Goal: Transaction & Acquisition: Purchase product/service

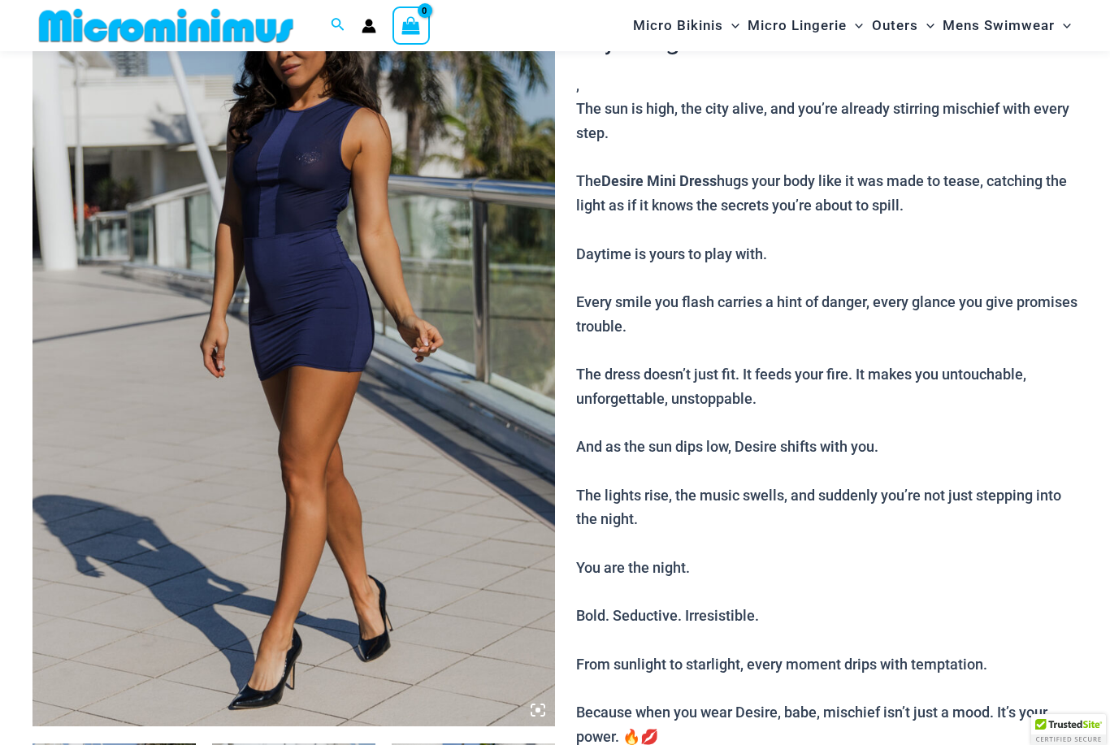
scroll to position [202, 0]
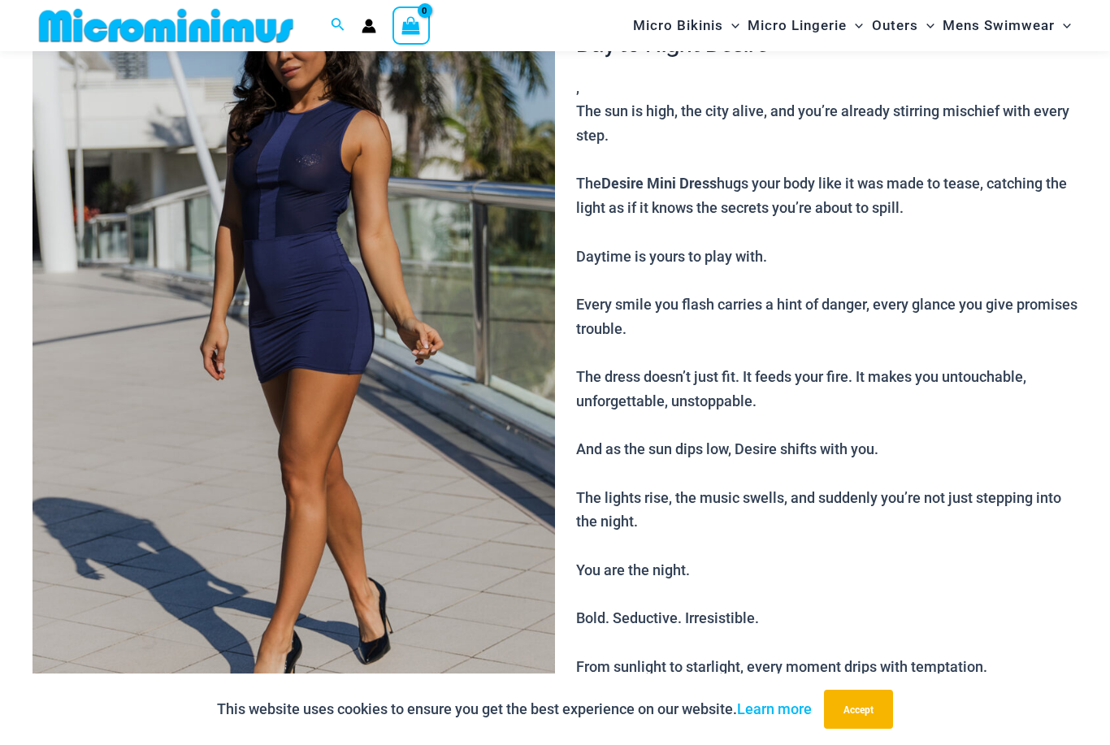
click at [489, 445] on img at bounding box center [294, 338] width 523 height 784
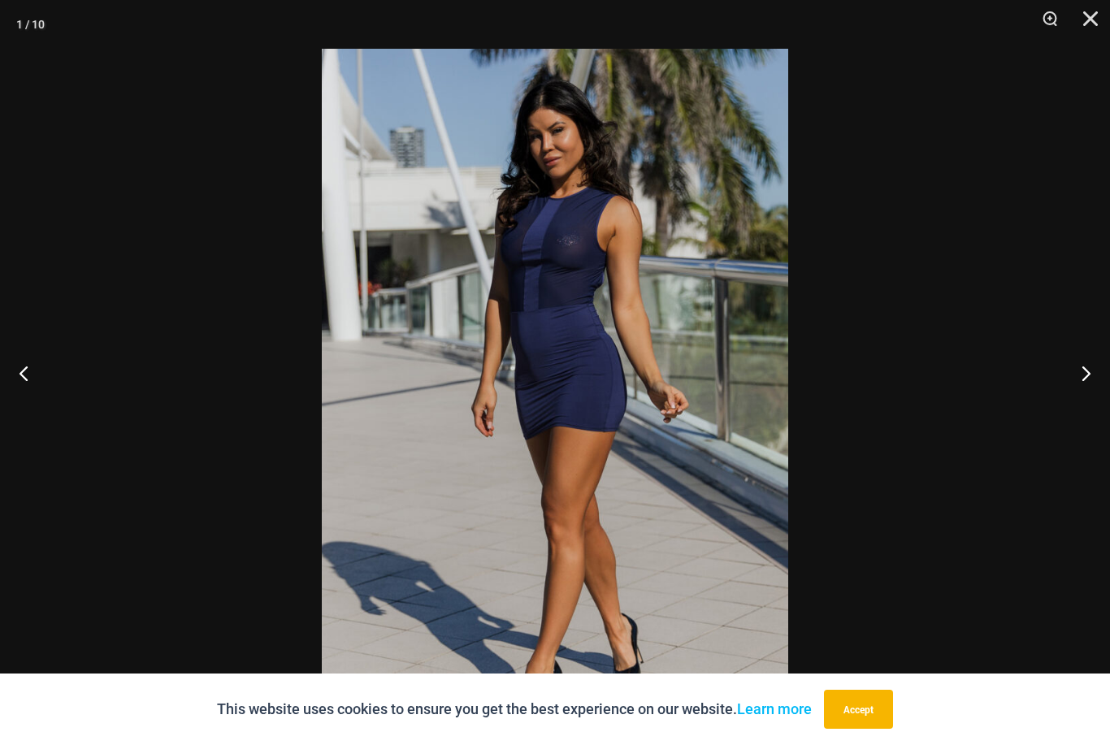
click at [875, 729] on button "Accept" at bounding box center [858, 709] width 69 height 39
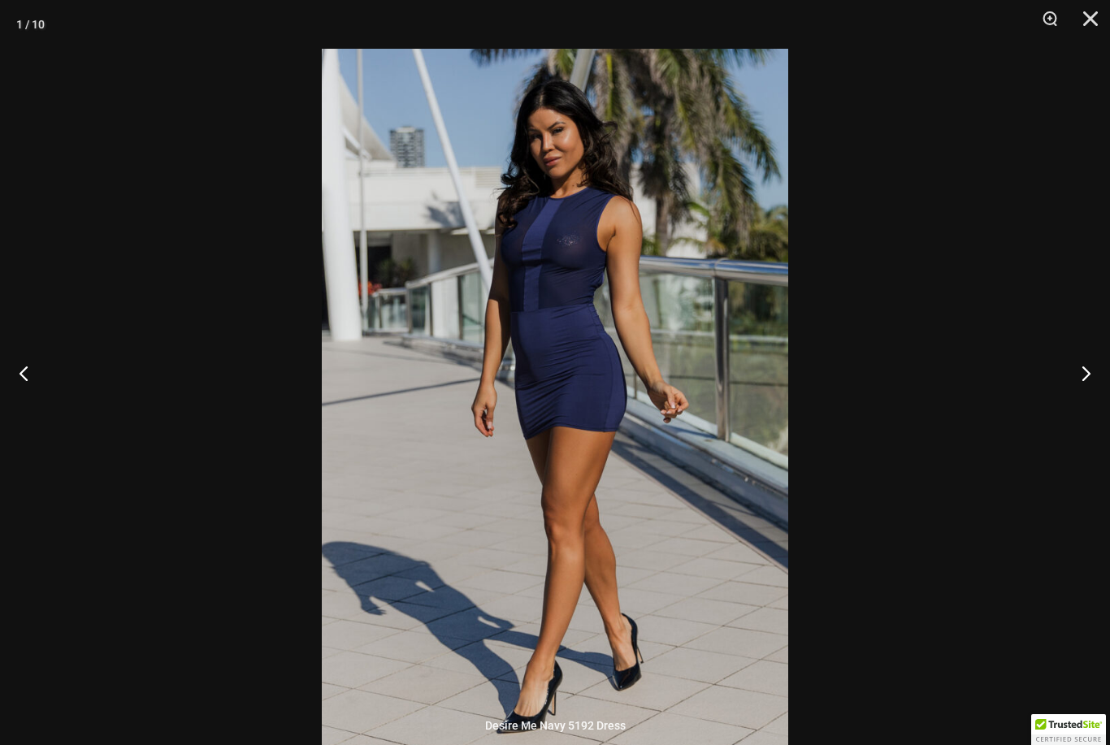
click at [1083, 400] on button "Next" at bounding box center [1079, 372] width 61 height 81
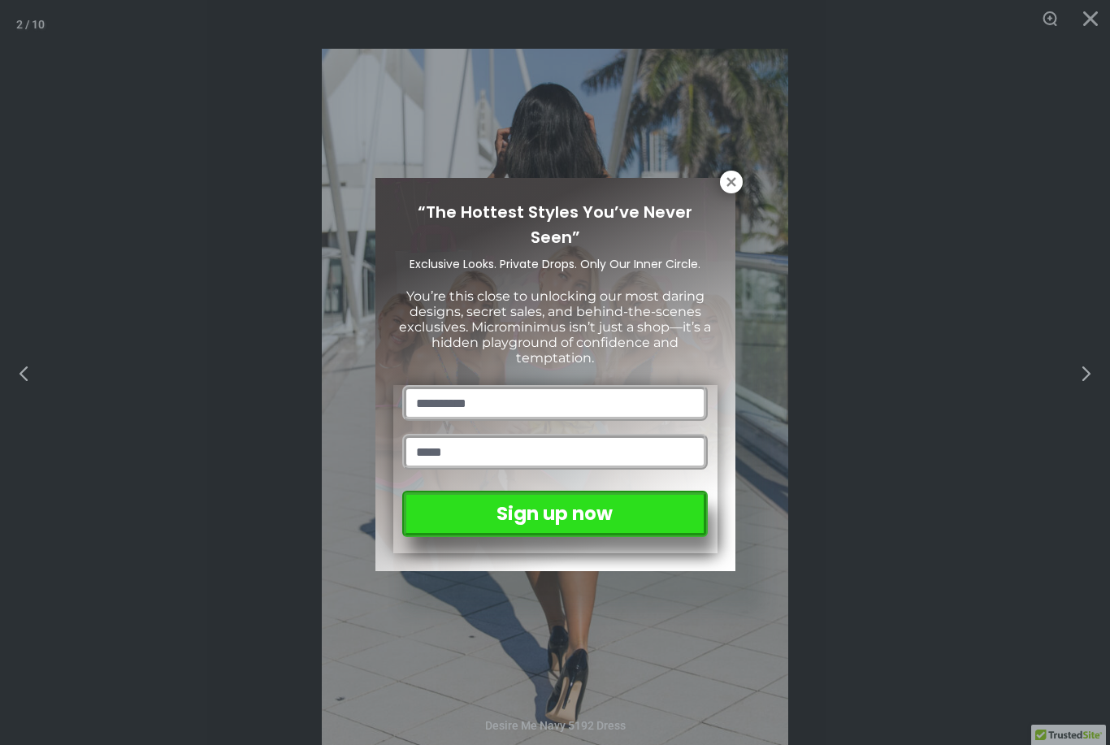
click at [733, 176] on icon at bounding box center [731, 182] width 15 height 15
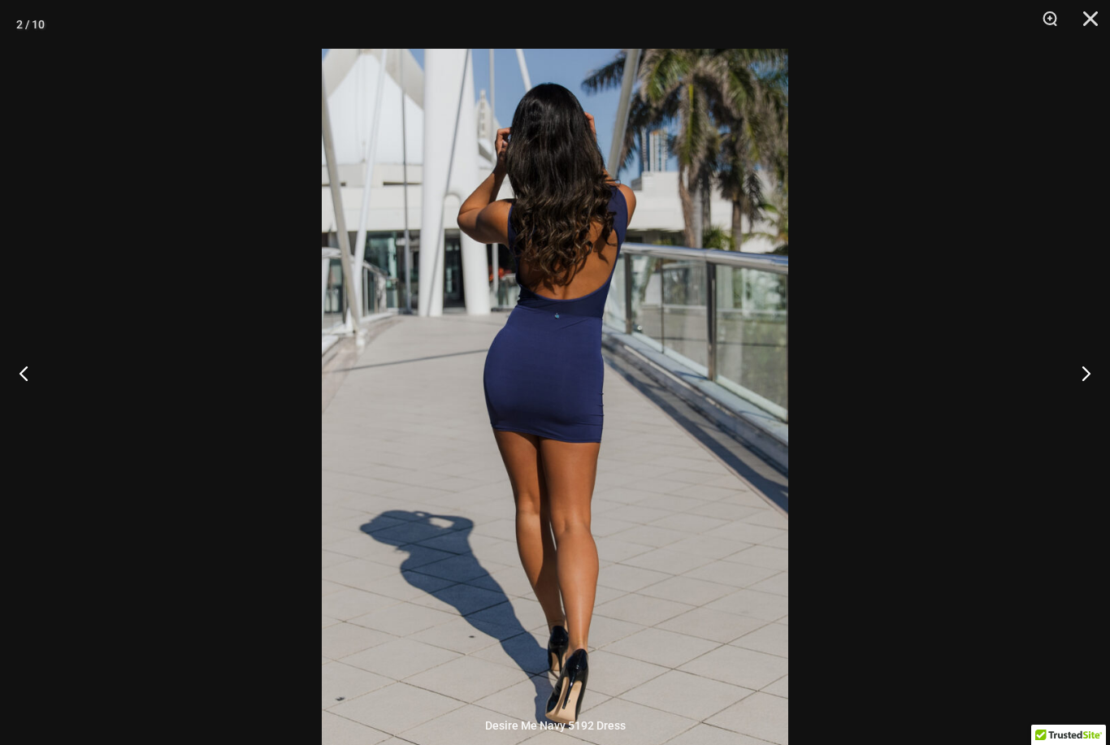
click at [1087, 400] on button "Next" at bounding box center [1079, 372] width 61 height 81
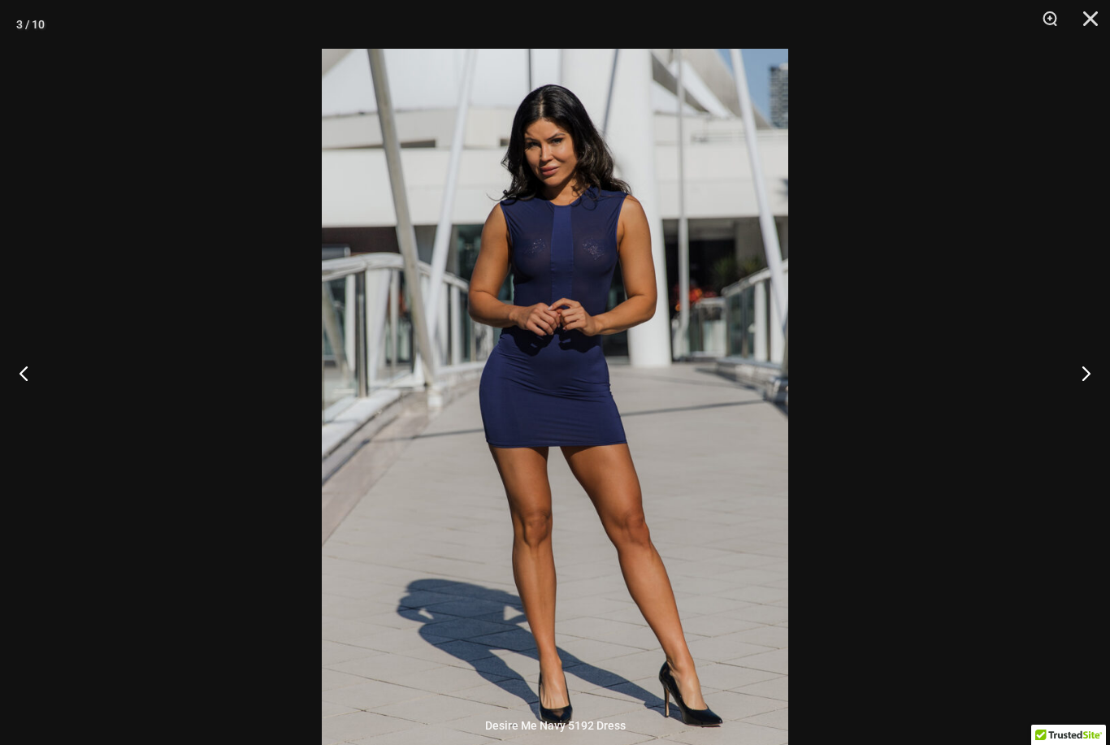
click at [1091, 401] on button "Next" at bounding box center [1079, 372] width 61 height 81
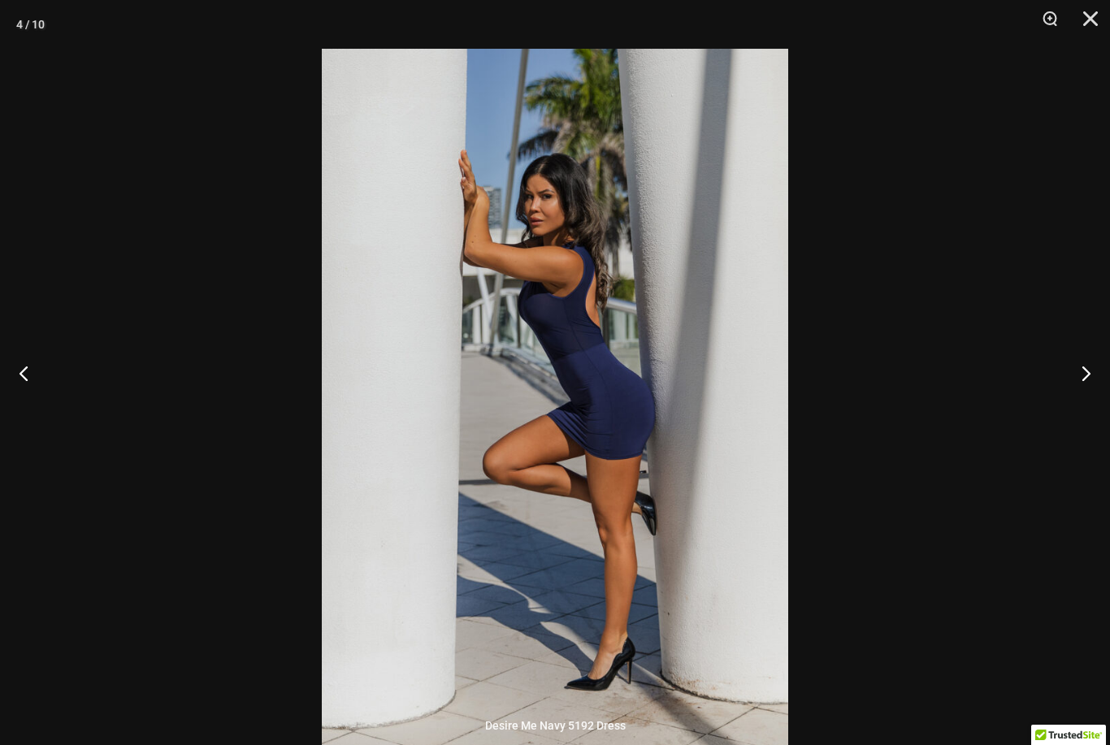
click at [1091, 406] on button "Next" at bounding box center [1079, 372] width 61 height 81
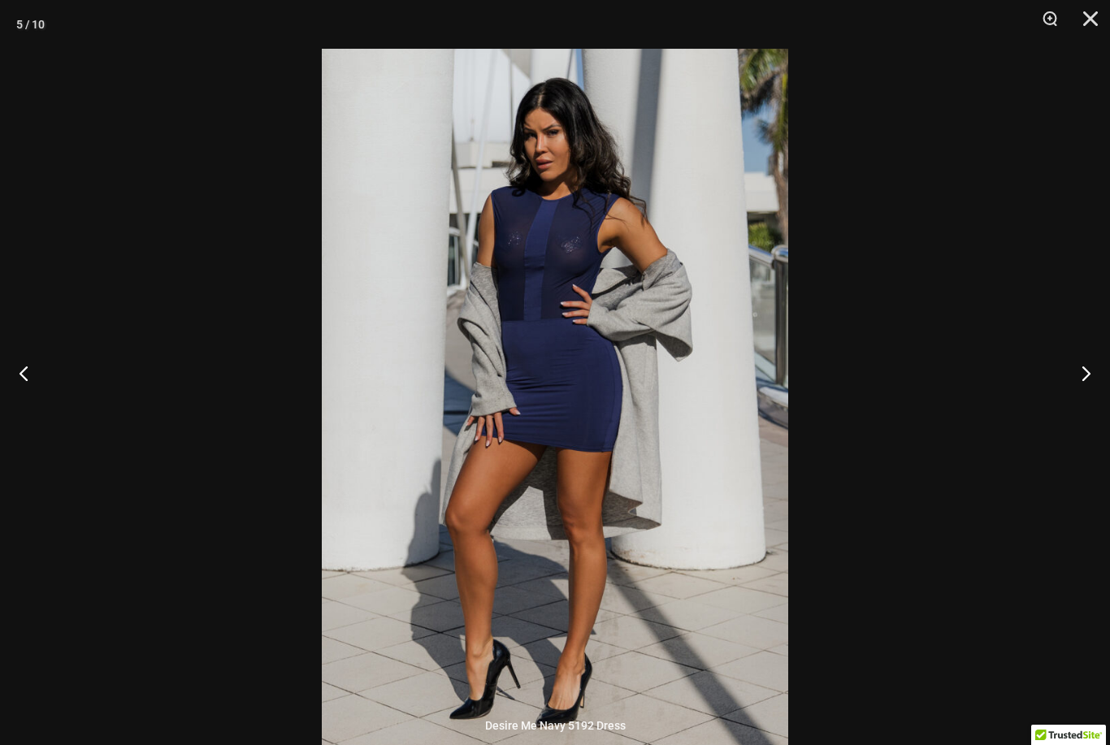
click at [1091, 410] on button "Next" at bounding box center [1079, 372] width 61 height 81
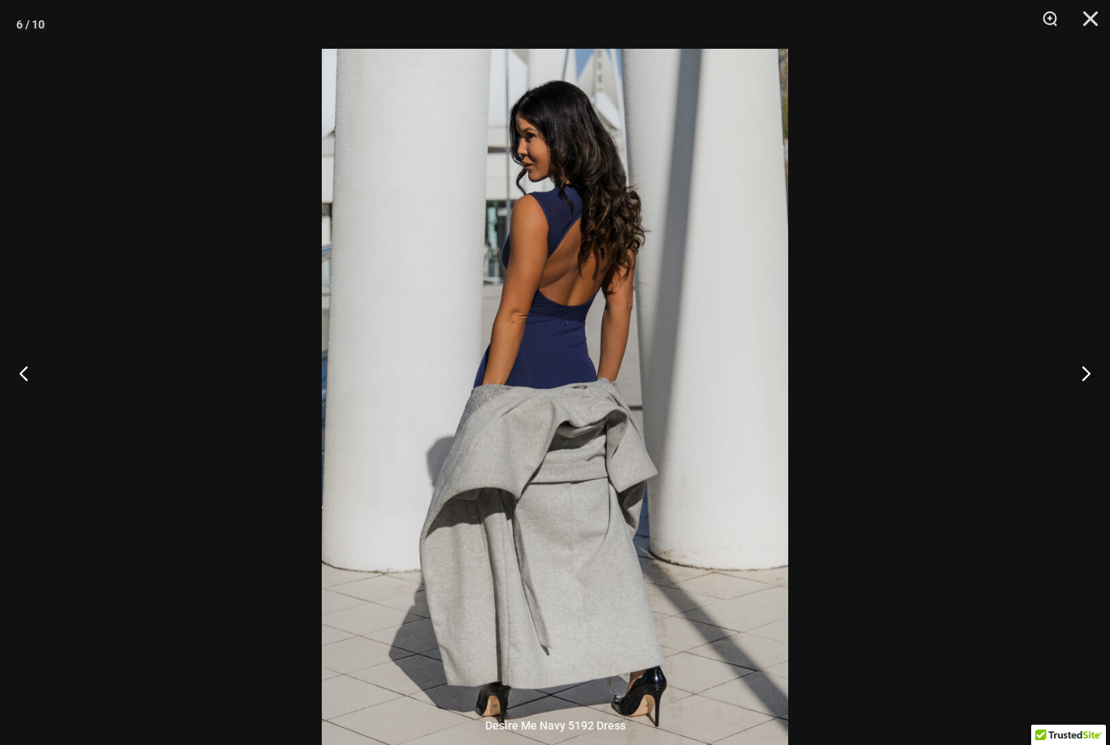
click at [1099, 406] on button "Next" at bounding box center [1079, 372] width 61 height 81
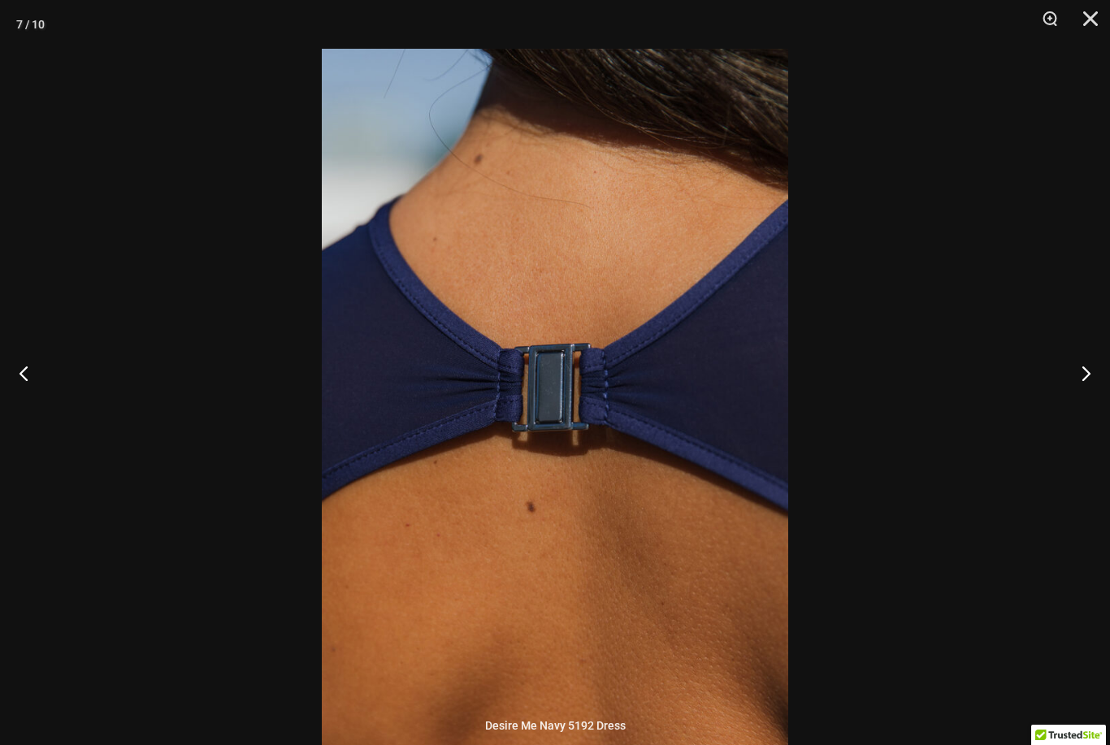
click at [1096, 405] on button "Next" at bounding box center [1079, 372] width 61 height 81
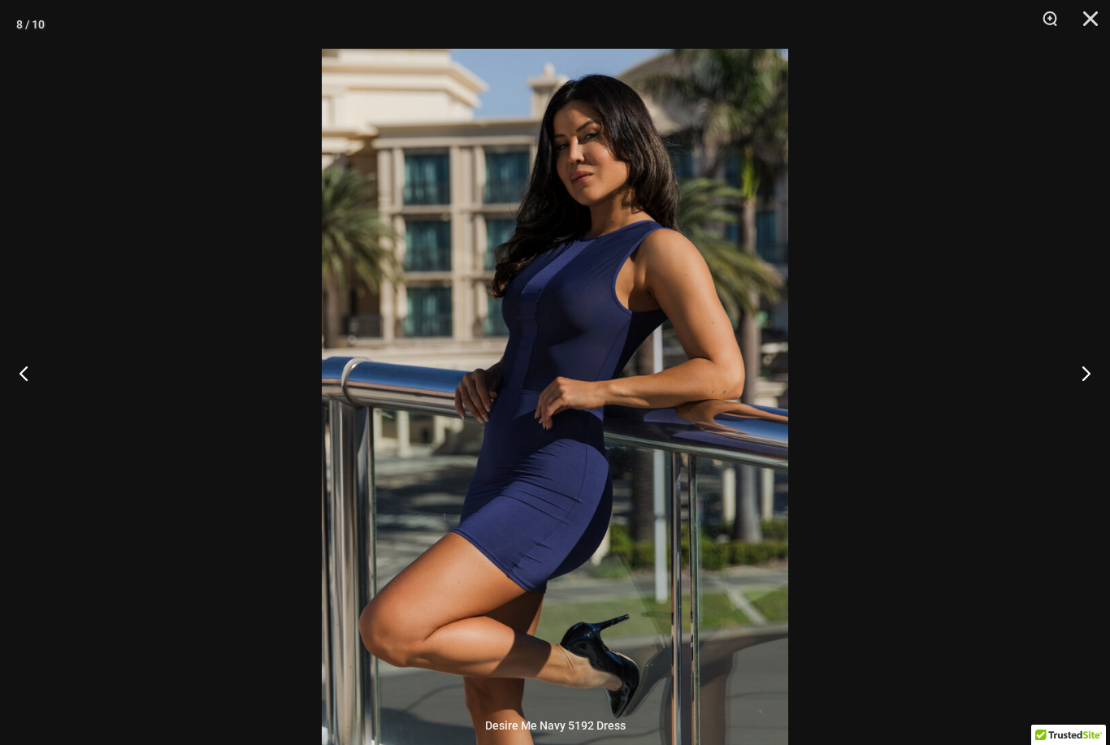
click at [1095, 402] on button "Next" at bounding box center [1079, 372] width 61 height 81
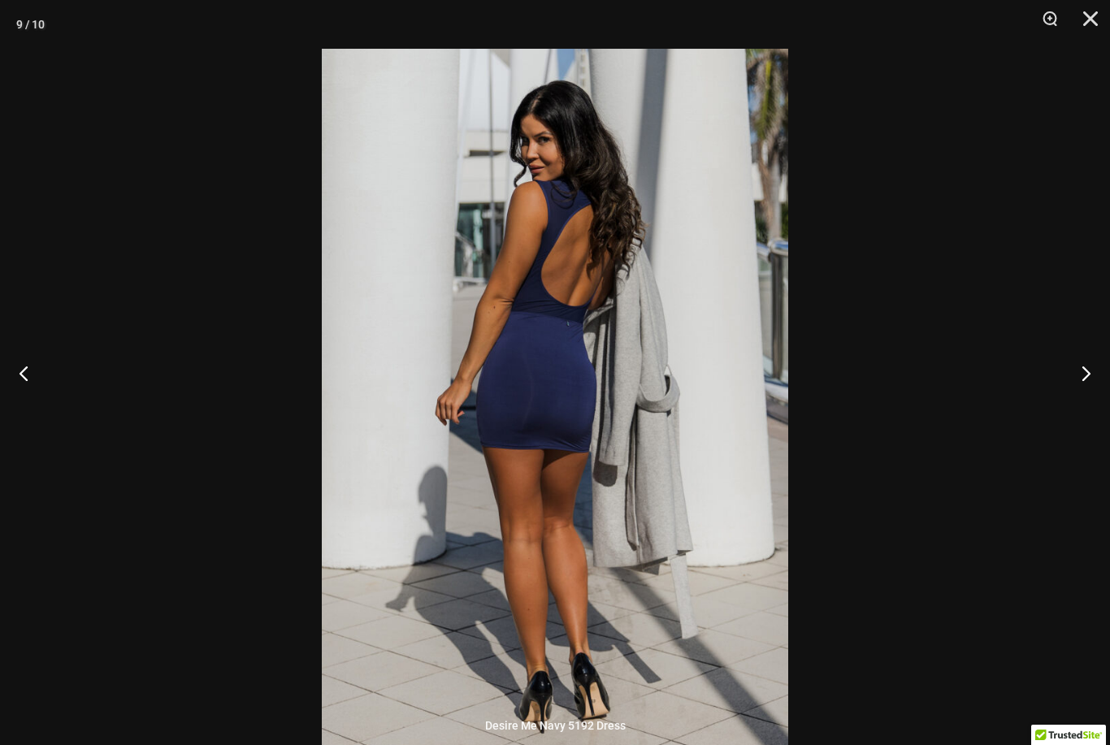
click at [1098, 403] on button "Next" at bounding box center [1079, 372] width 61 height 81
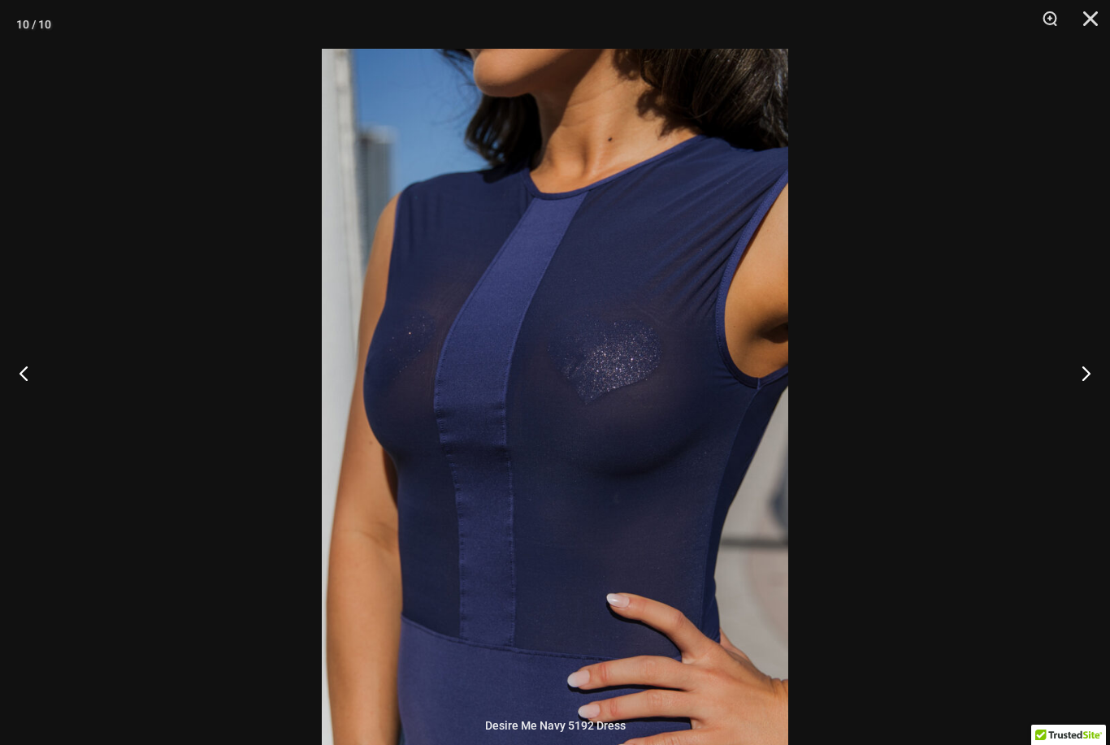
click at [1100, 401] on button "Next" at bounding box center [1079, 372] width 61 height 81
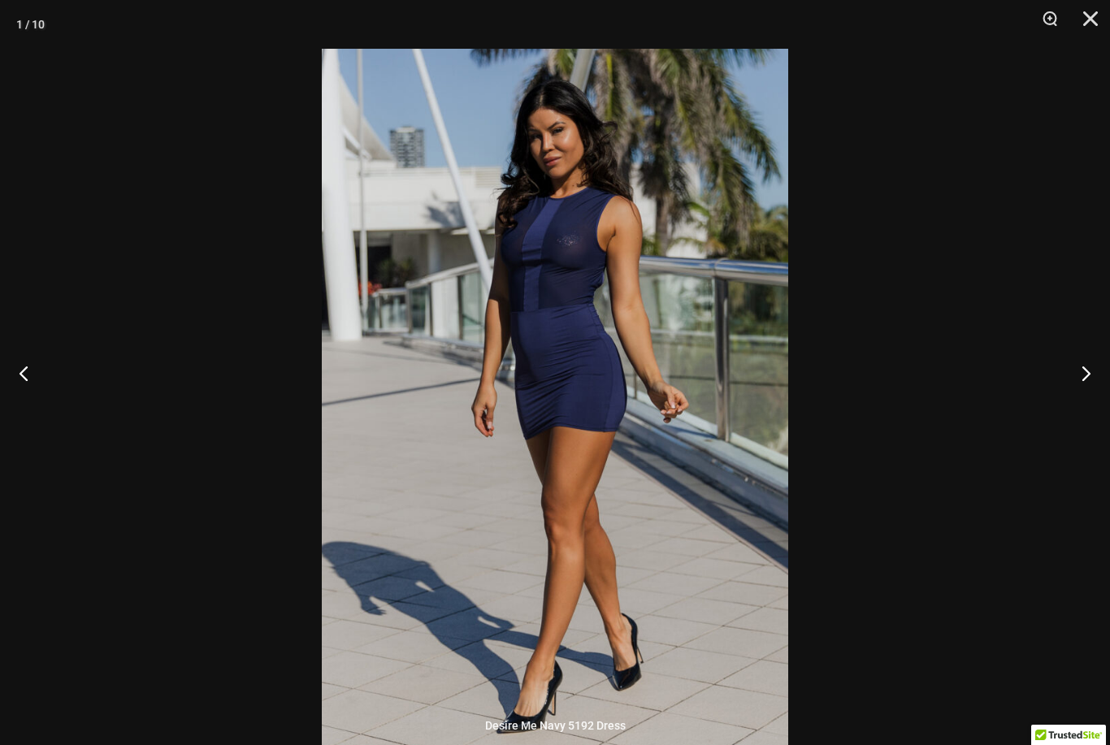
click at [1096, 398] on button "Next" at bounding box center [1079, 372] width 61 height 81
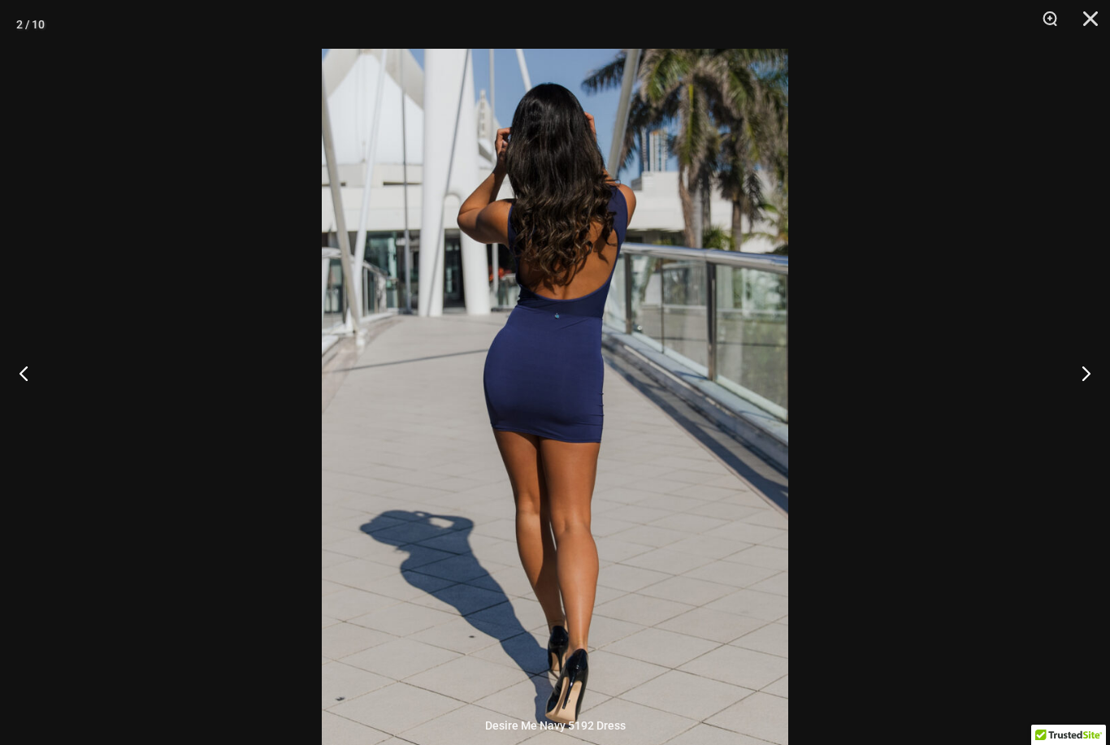
click at [1090, 402] on button "Next" at bounding box center [1079, 372] width 61 height 81
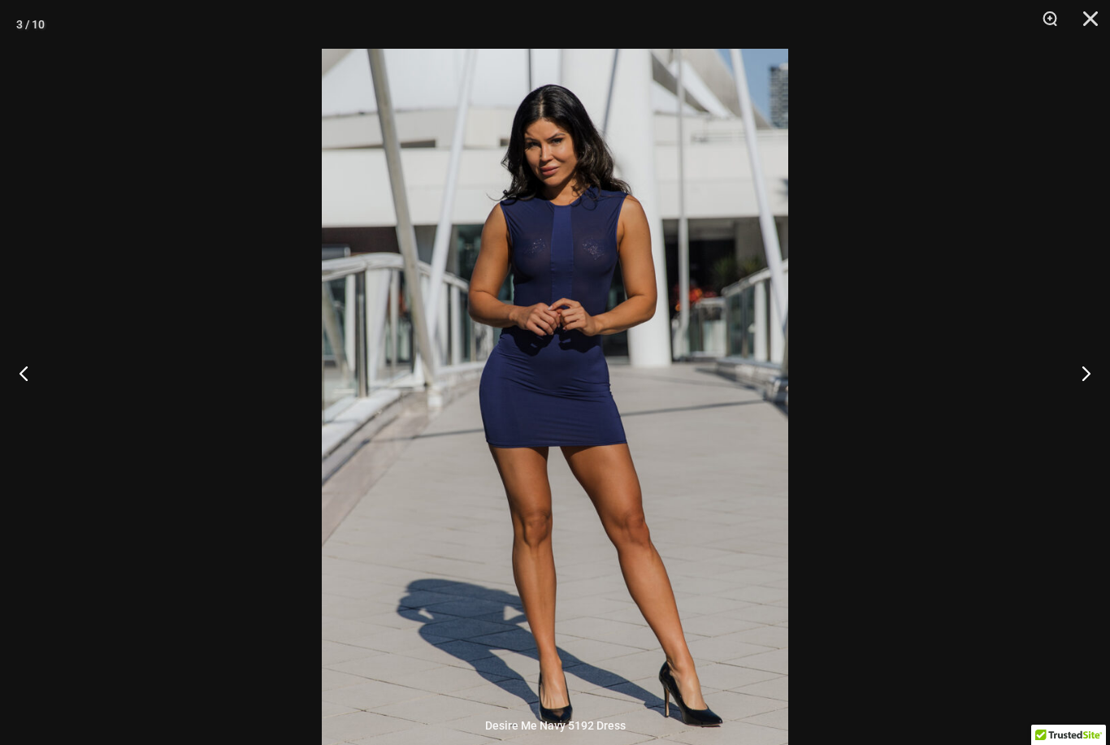
click at [1093, 406] on button "Next" at bounding box center [1079, 372] width 61 height 81
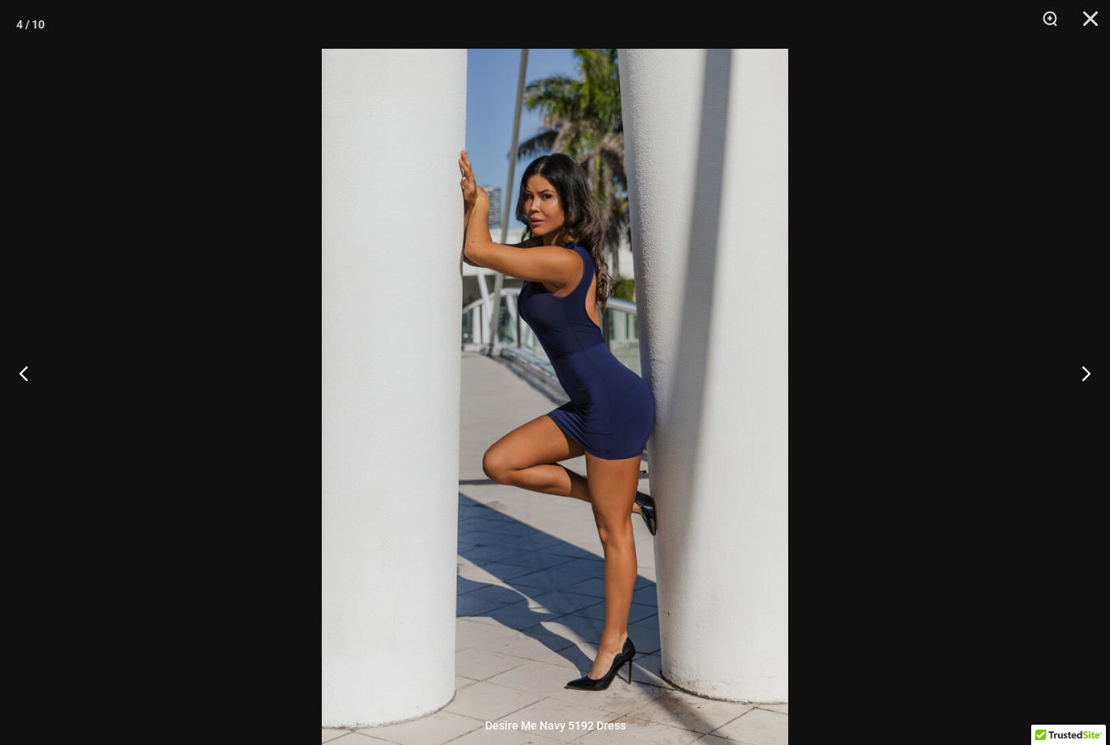
click at [1092, 19] on button "Close" at bounding box center [1085, 24] width 41 height 49
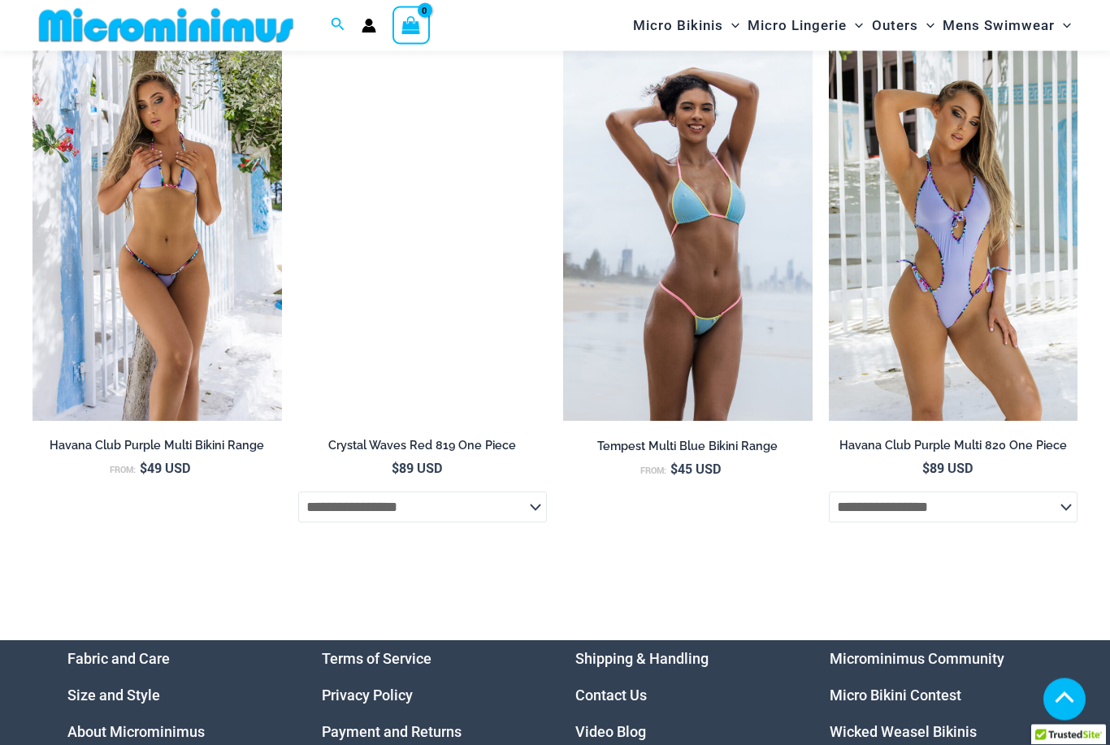
scroll to position [3865, 0]
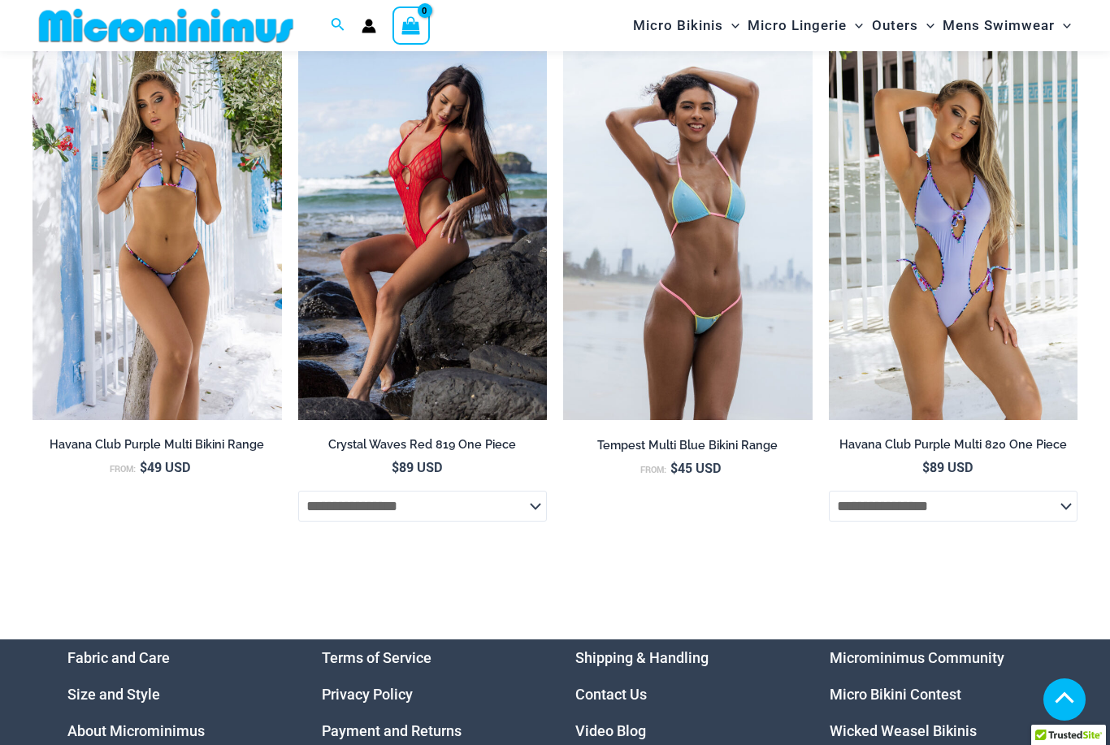
click at [901, 28] on span "Outers" at bounding box center [895, 25] width 46 height 41
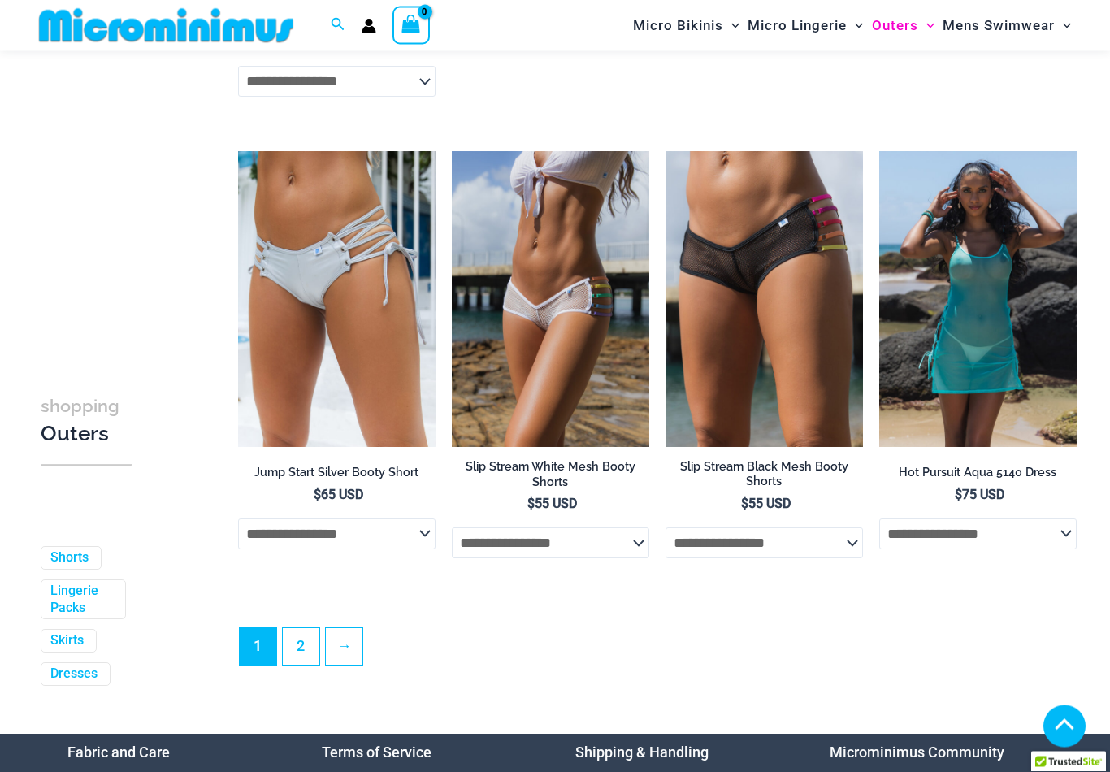
scroll to position [3354, 0]
click at [316, 644] on link "2" at bounding box center [301, 646] width 37 height 37
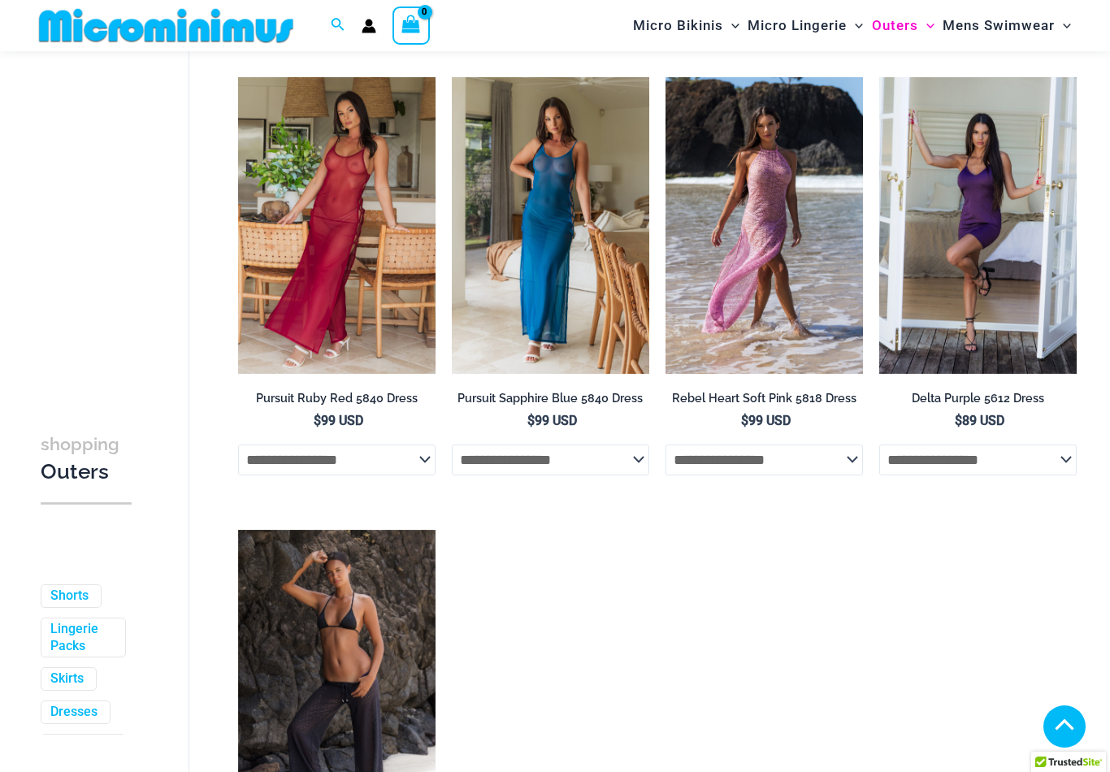
scroll to position [1416, 0]
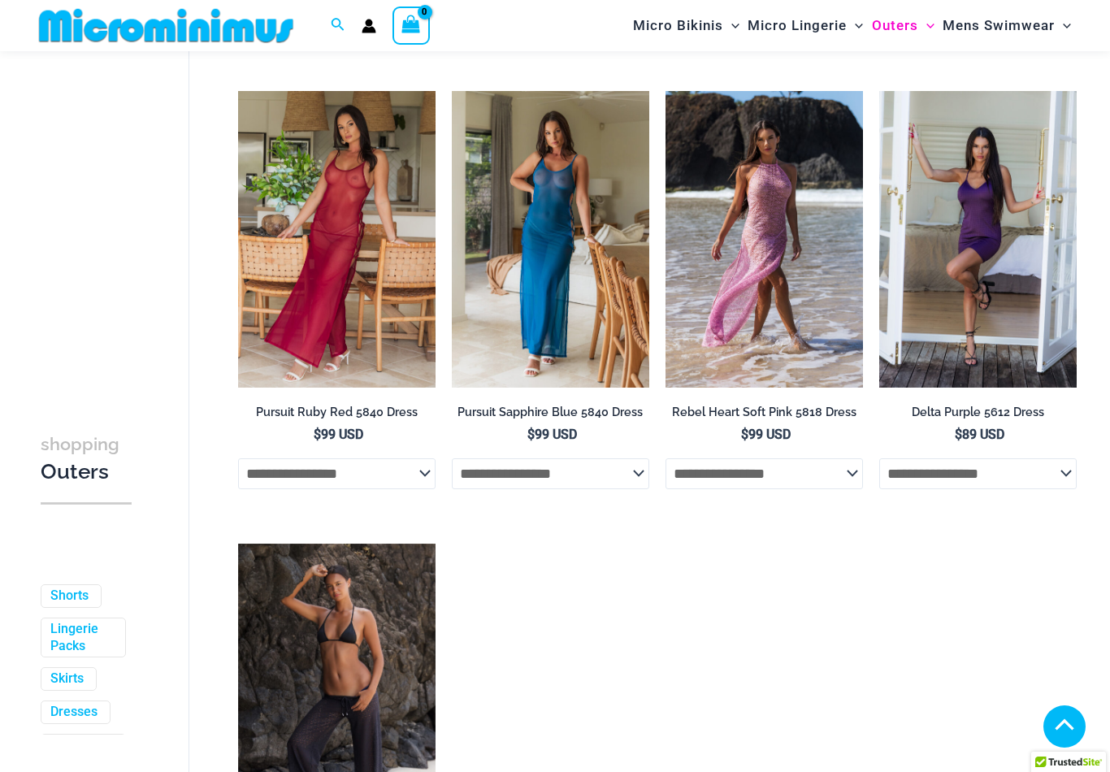
click at [879, 91] on img at bounding box center [879, 91] width 0 height 0
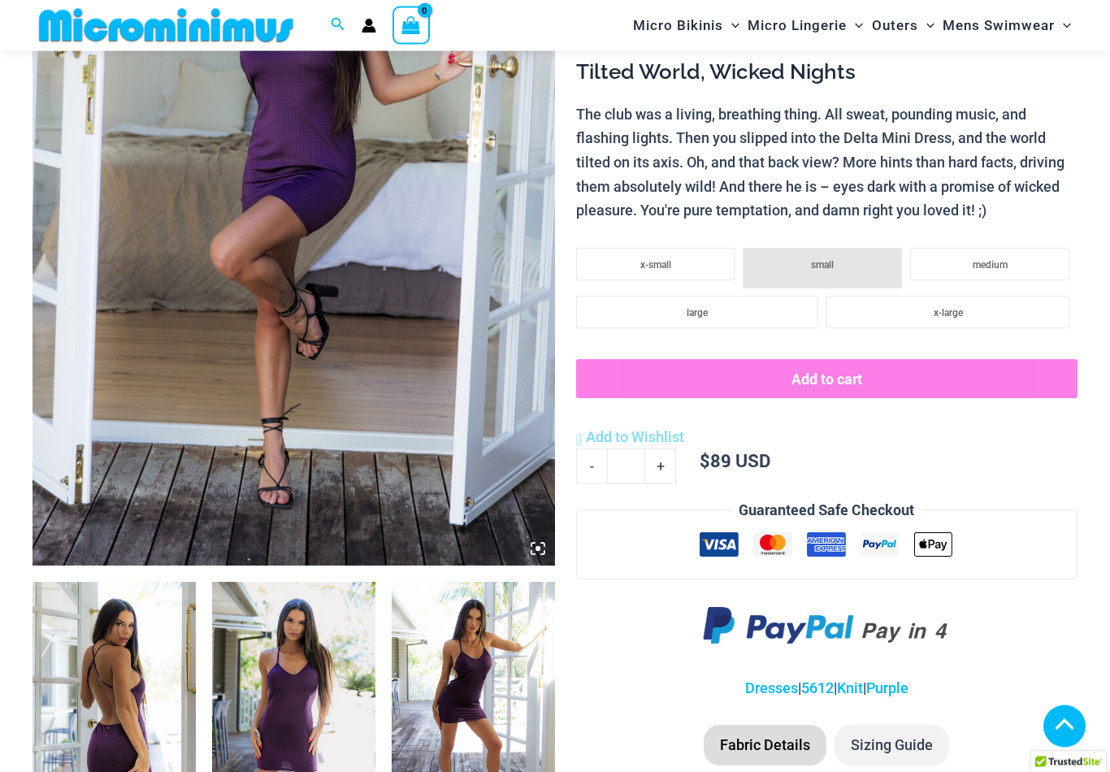
scroll to position [369, 0]
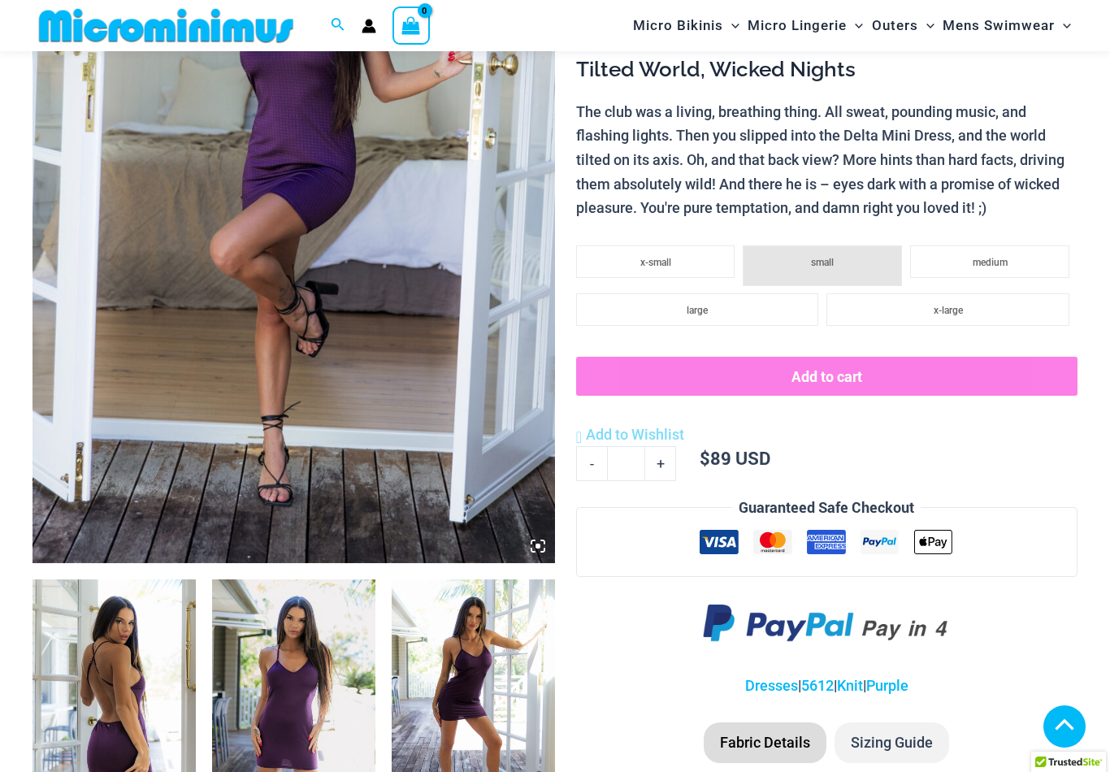
click at [298, 672] on img at bounding box center [293, 701] width 163 height 245
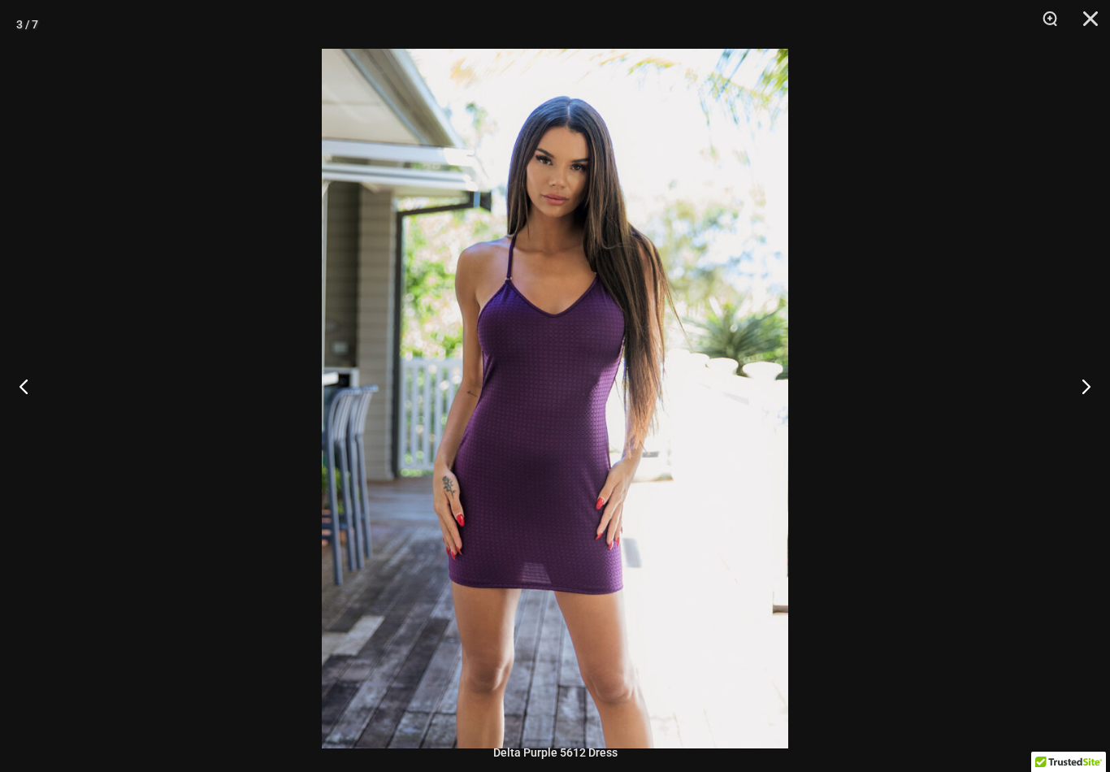
click at [1089, 410] on button "Next" at bounding box center [1079, 385] width 61 height 81
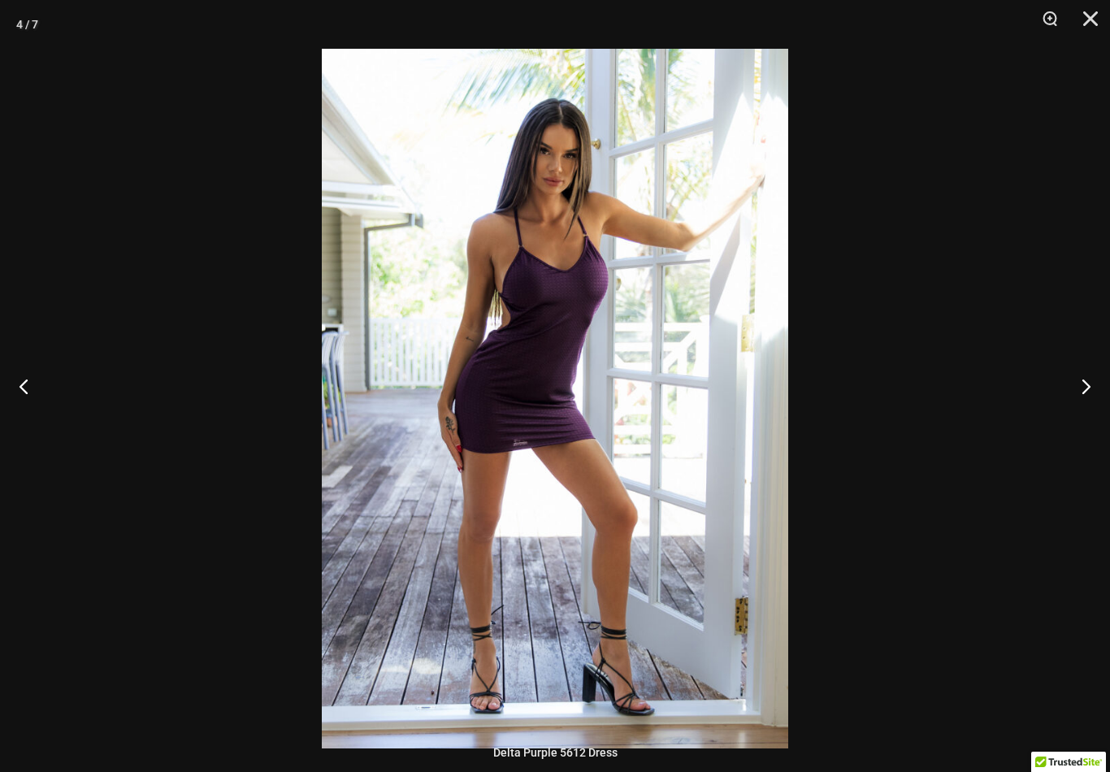
click at [1090, 410] on button "Next" at bounding box center [1079, 385] width 61 height 81
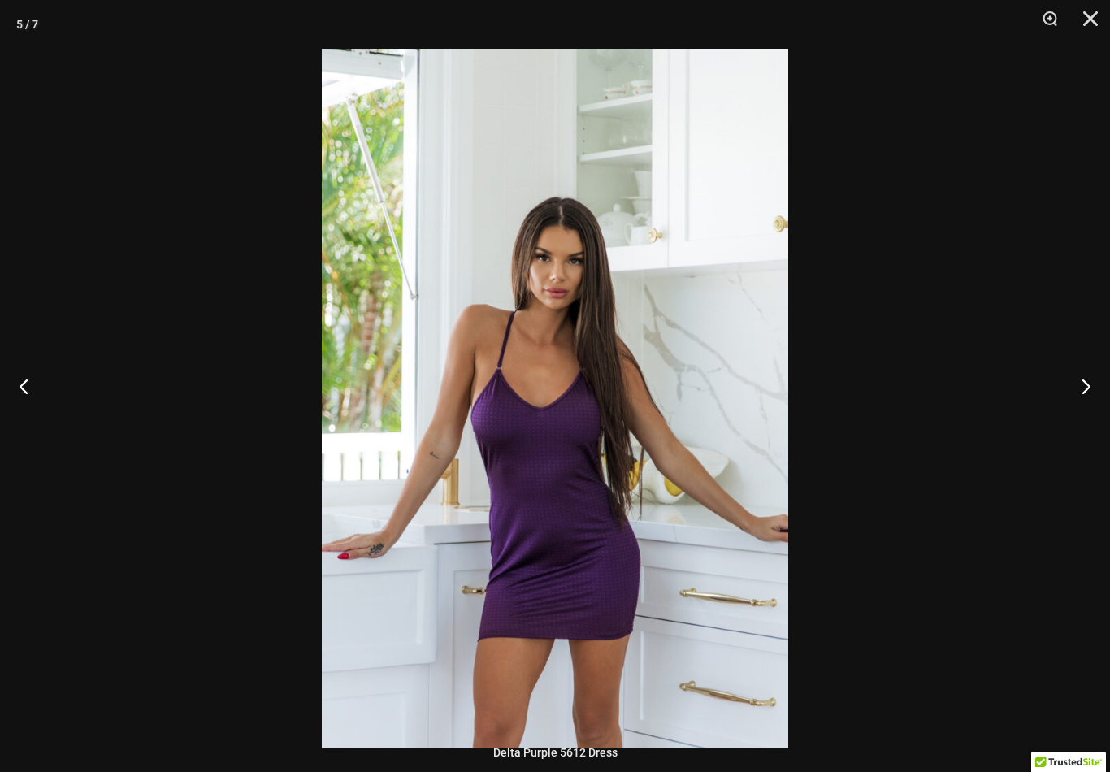
click at [1091, 409] on button "Next" at bounding box center [1079, 385] width 61 height 81
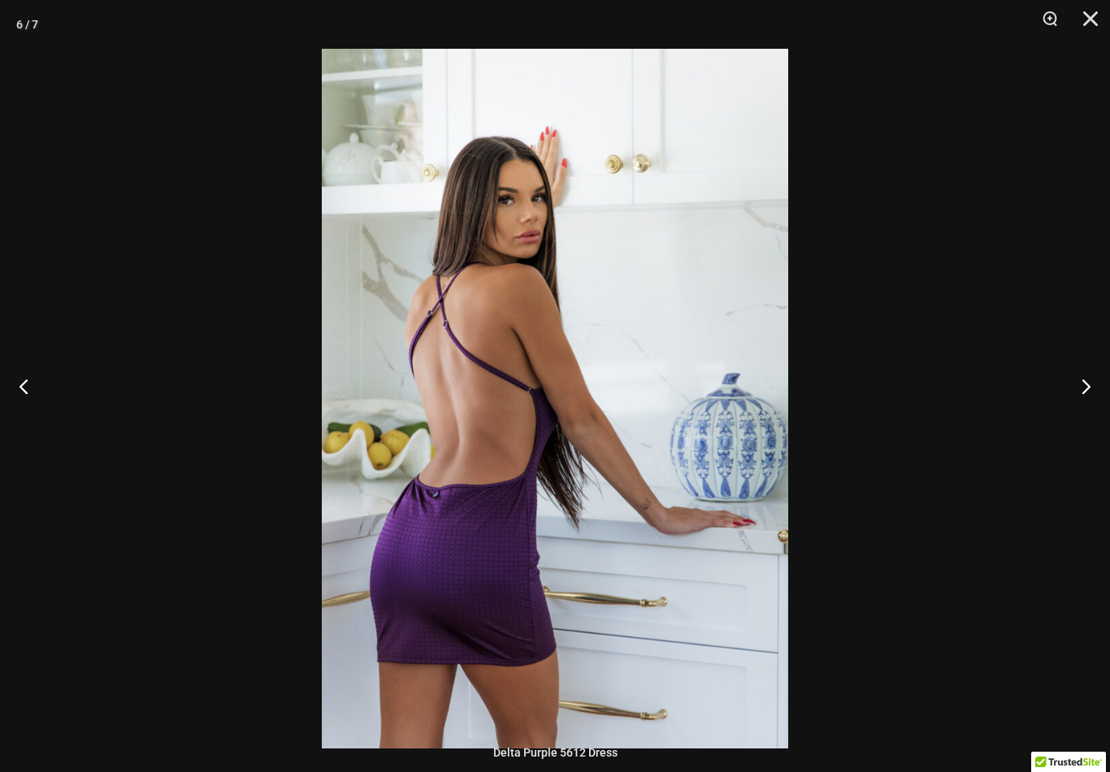
click at [1091, 408] on button "Next" at bounding box center [1079, 385] width 61 height 81
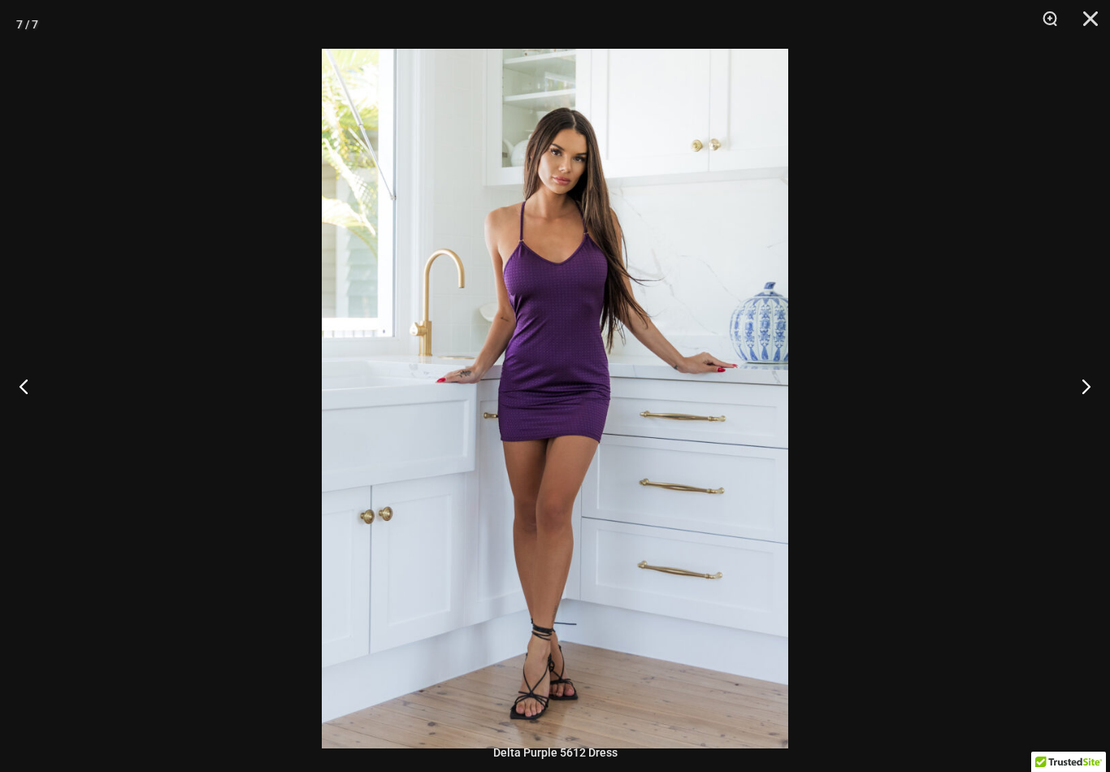
click at [1092, 19] on button "Close" at bounding box center [1085, 24] width 41 height 49
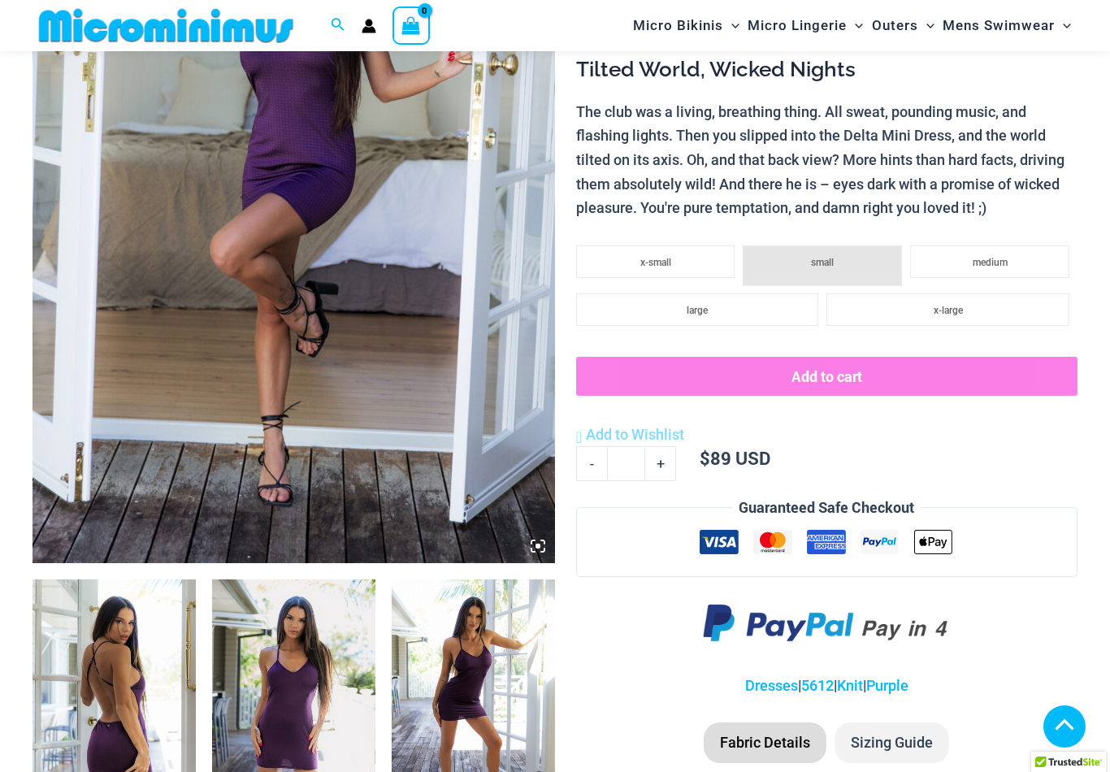
click at [800, 24] on span "Micro Lingerie" at bounding box center [797, 25] width 99 height 41
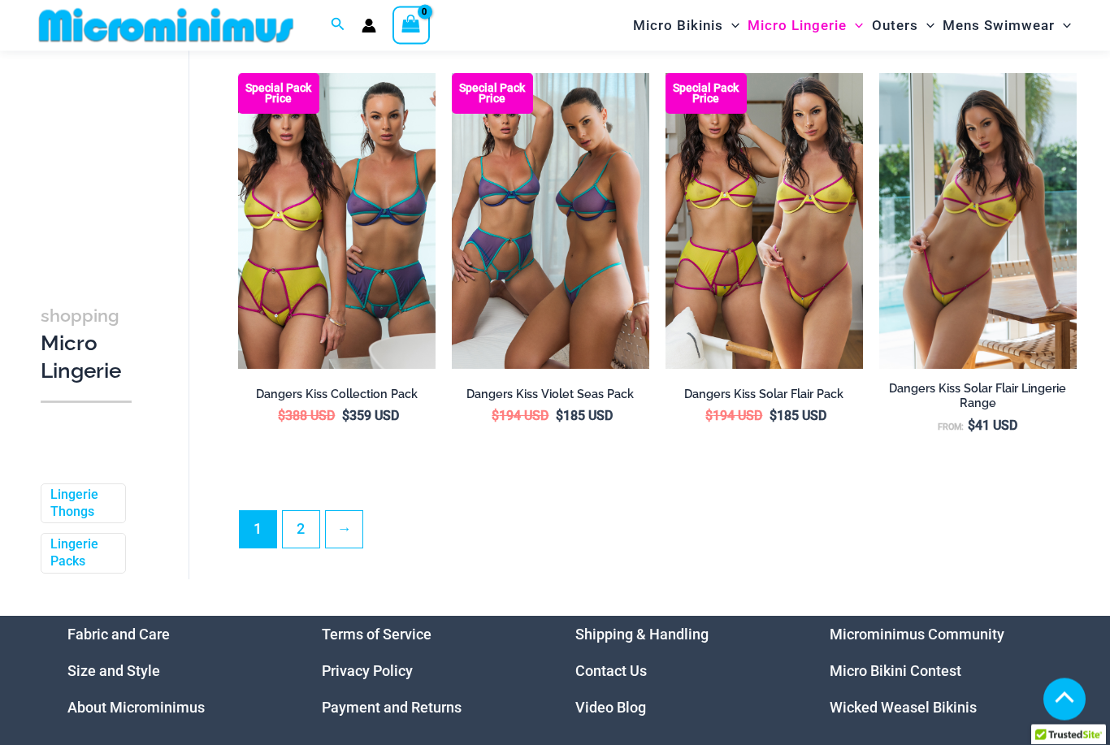
scroll to position [3442, 0]
click at [339, 535] on link "→" at bounding box center [344, 529] width 37 height 37
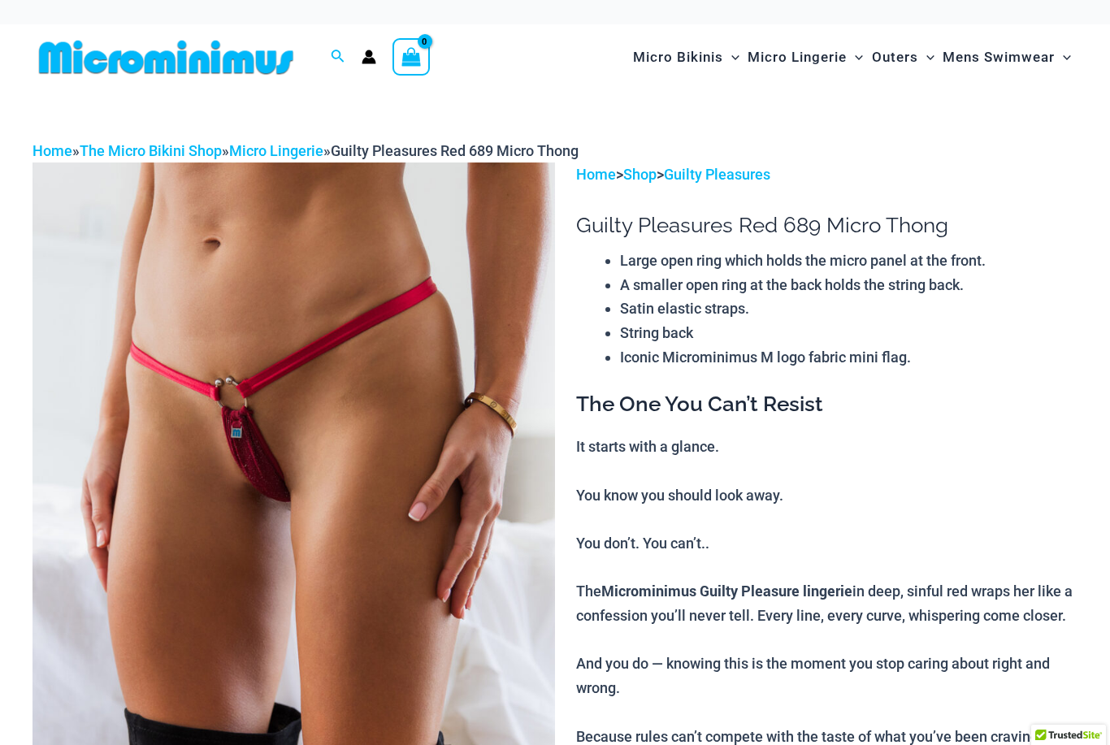
click at [488, 452] on img at bounding box center [294, 555] width 523 height 784
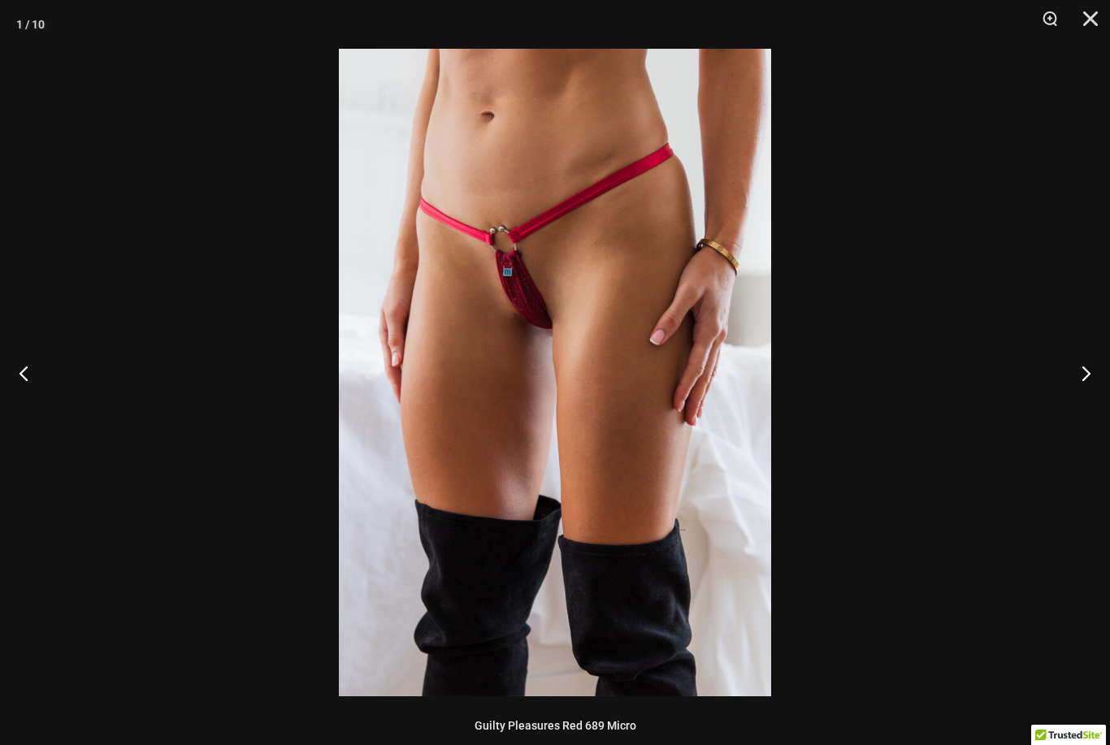
click at [1087, 375] on button "Next" at bounding box center [1079, 372] width 61 height 81
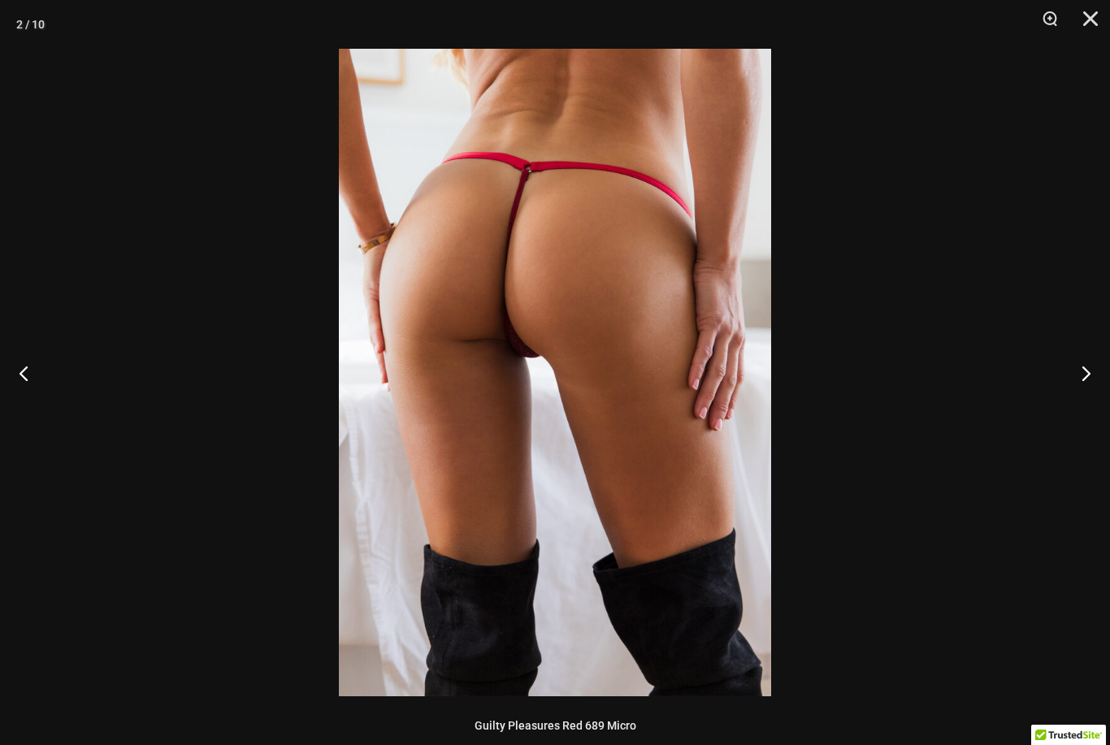
click at [1088, 379] on button "Next" at bounding box center [1079, 372] width 61 height 81
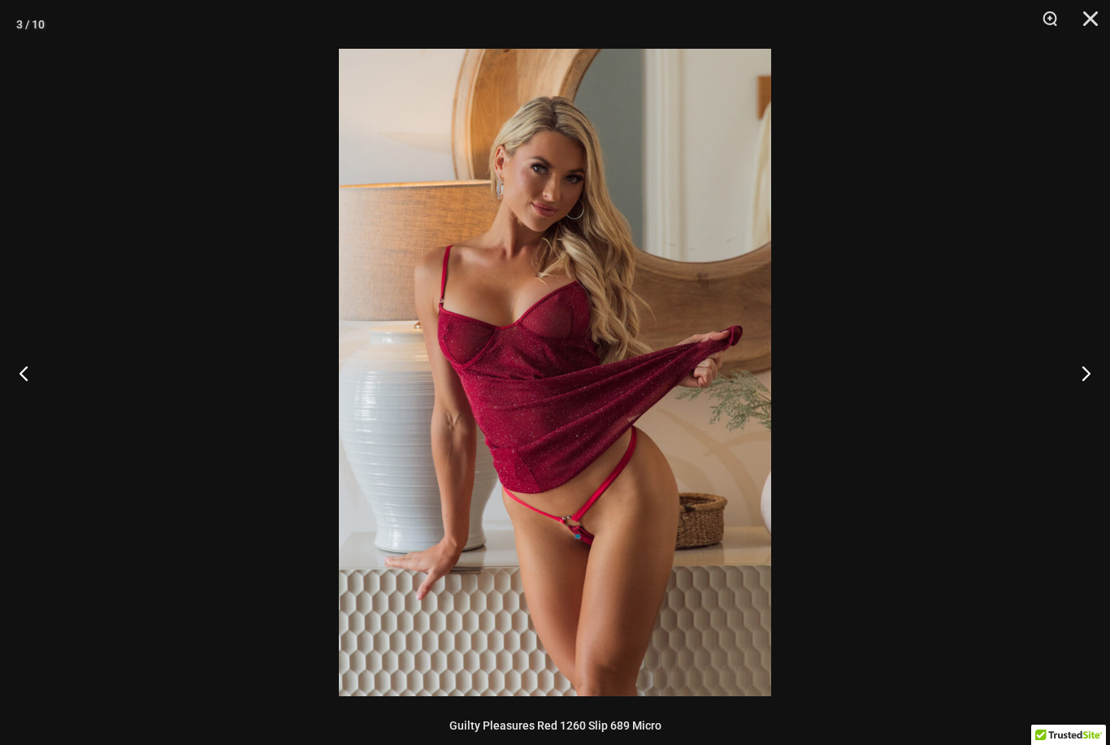
click at [1091, 380] on button "Next" at bounding box center [1079, 372] width 61 height 81
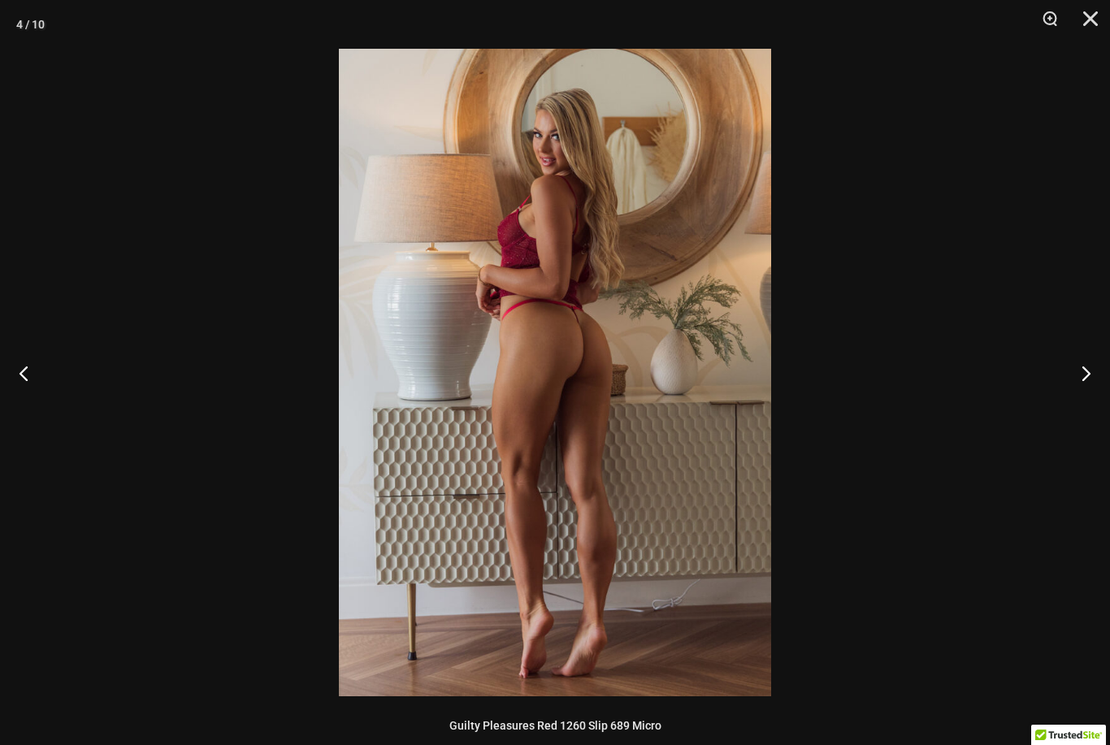
click at [1089, 385] on button "Next" at bounding box center [1079, 372] width 61 height 81
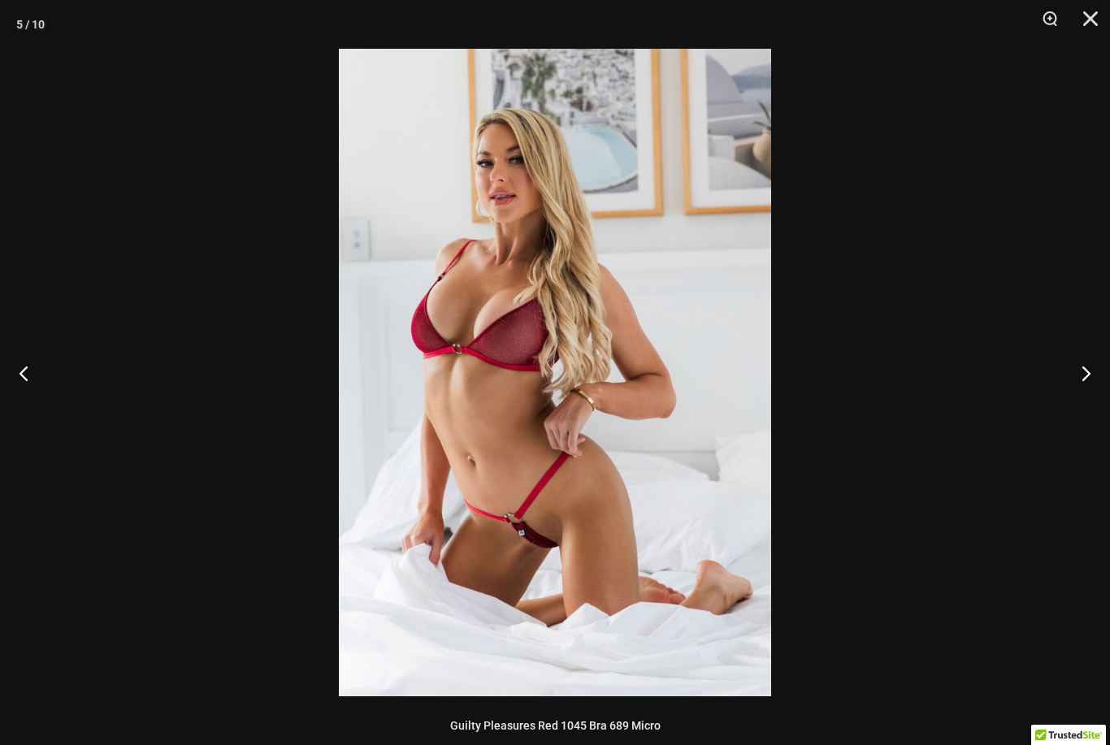
click at [1091, 379] on button "Next" at bounding box center [1079, 372] width 61 height 81
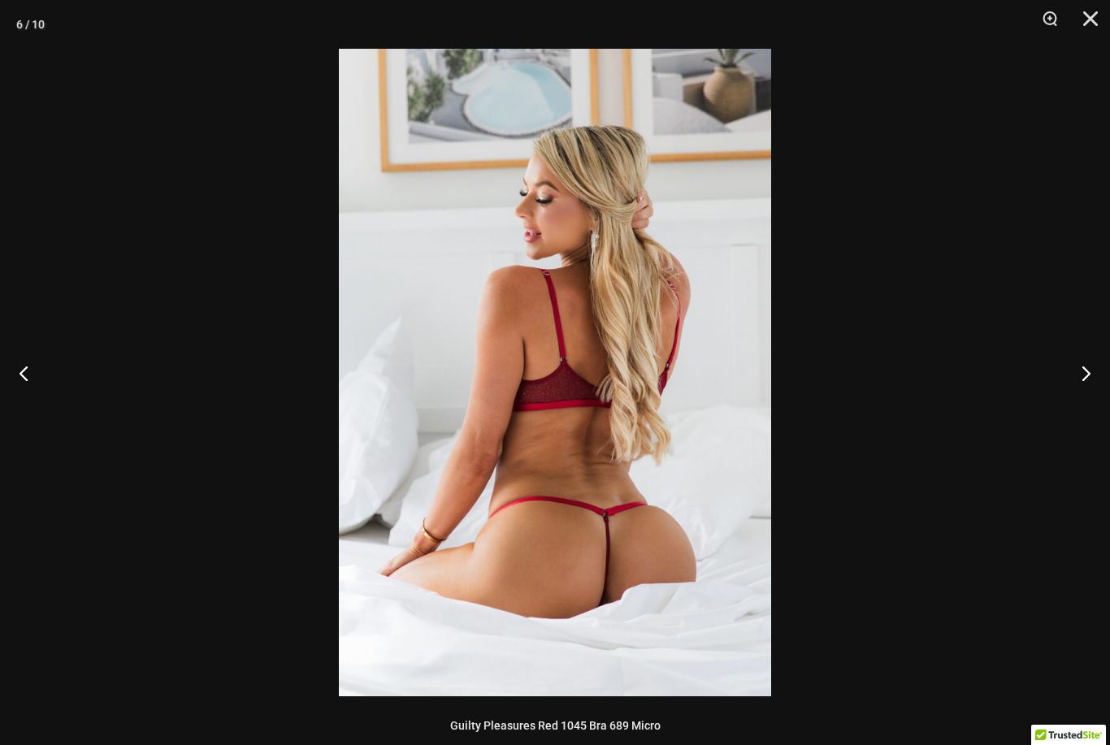
click at [1090, 384] on button "Next" at bounding box center [1079, 372] width 61 height 81
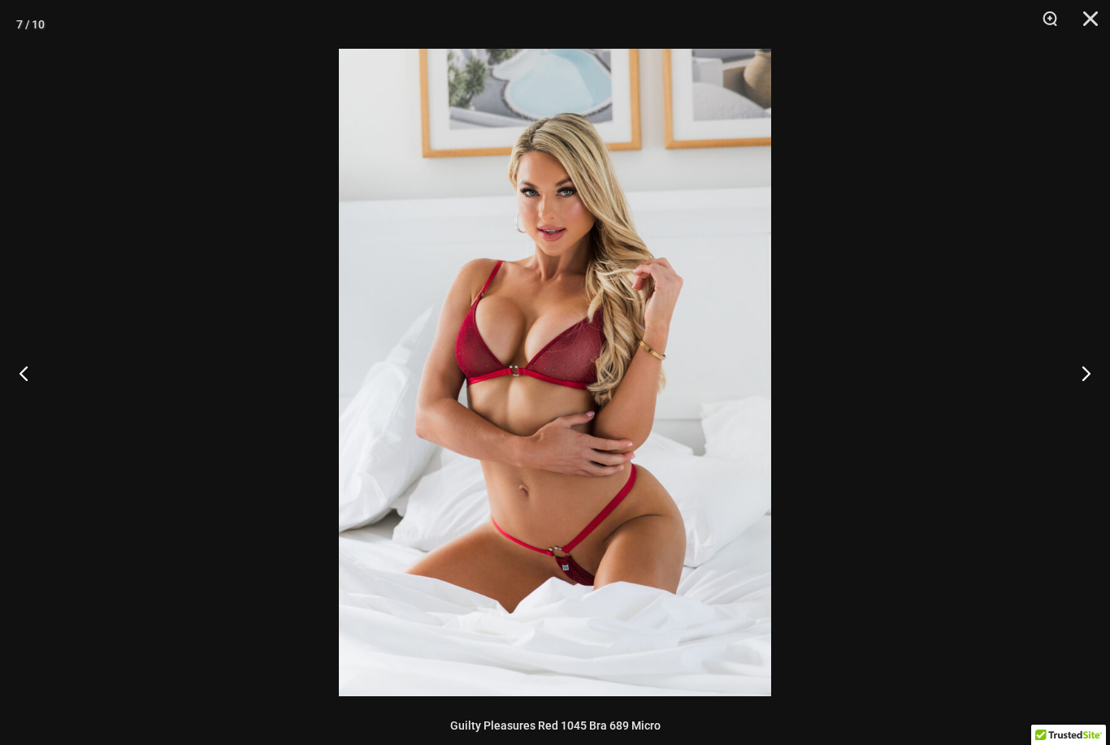
click at [1091, 382] on button "Next" at bounding box center [1079, 372] width 61 height 81
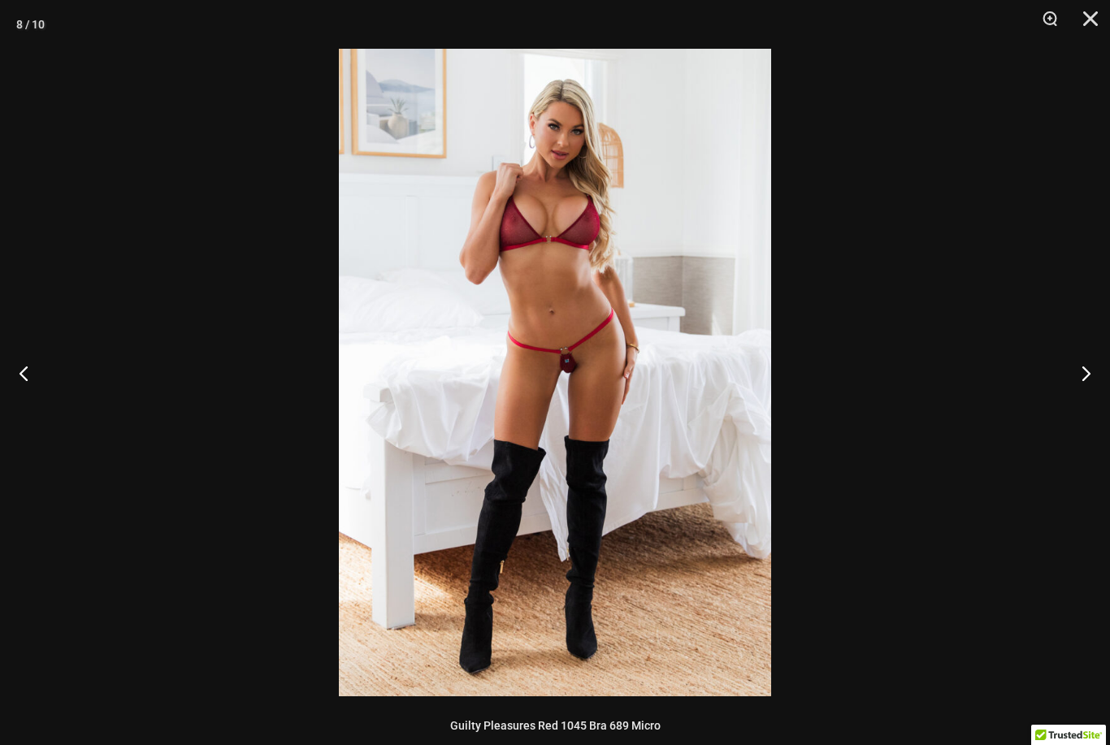
click at [1098, 380] on button "Next" at bounding box center [1079, 372] width 61 height 81
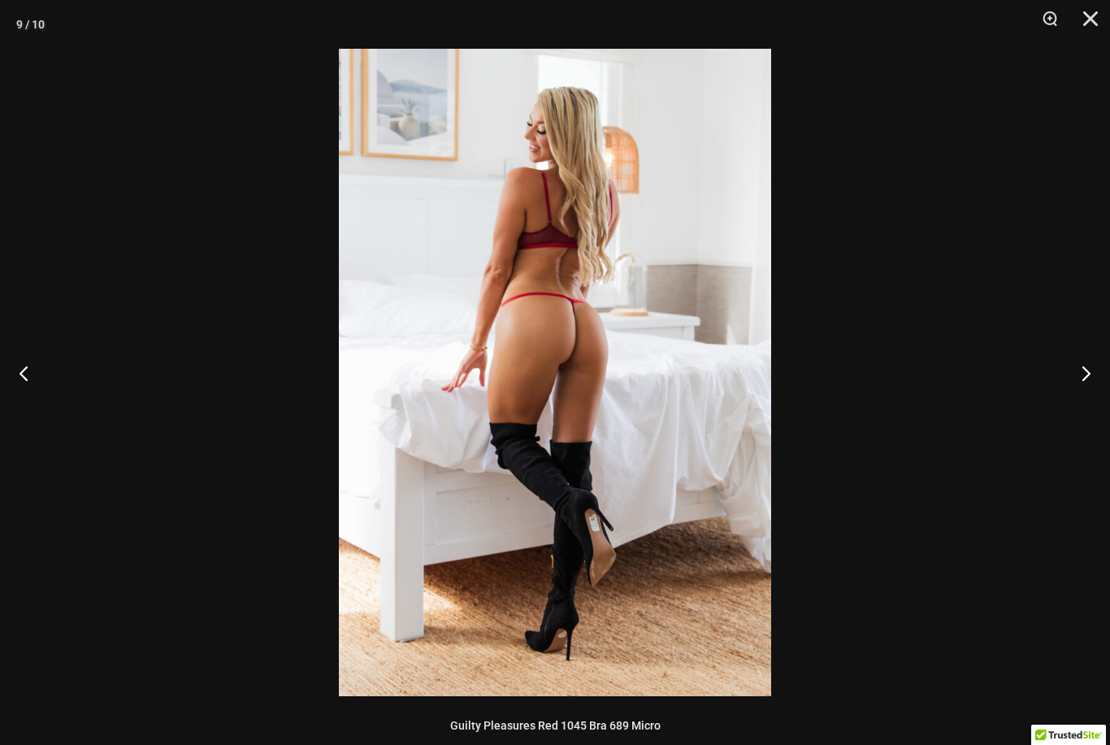
click at [1100, 378] on button "Next" at bounding box center [1079, 372] width 61 height 81
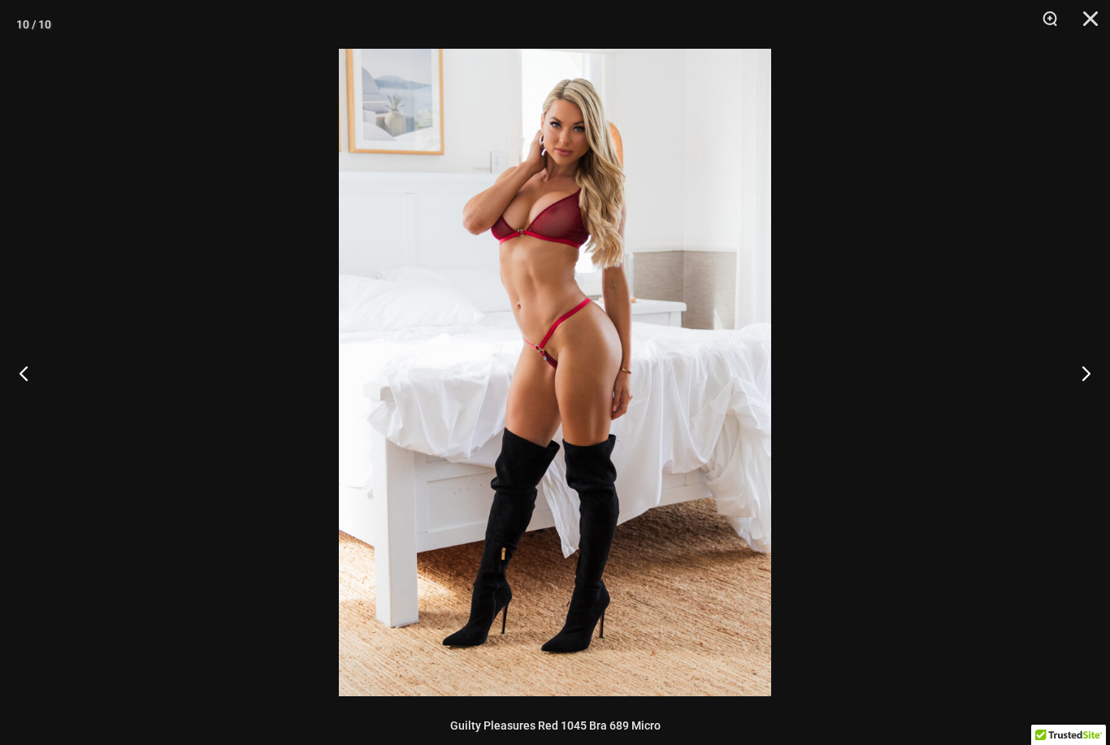
click at [1099, 376] on button "Next" at bounding box center [1079, 372] width 61 height 81
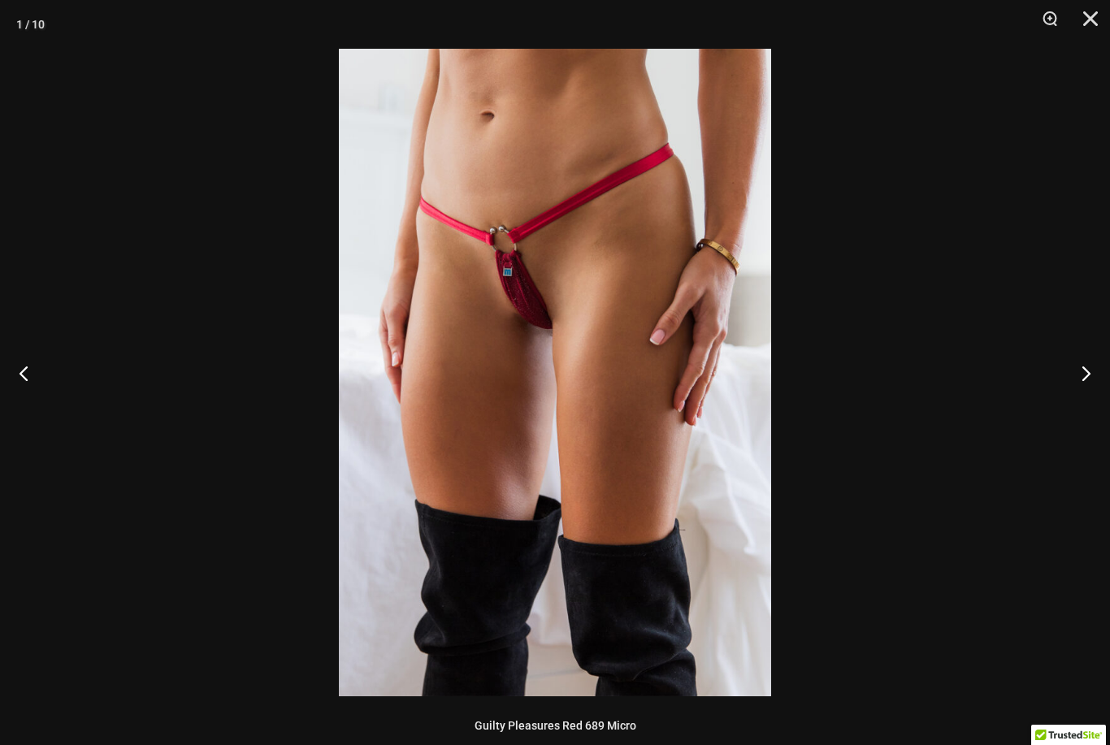
click at [1083, 20] on button "Close" at bounding box center [1085, 24] width 41 height 49
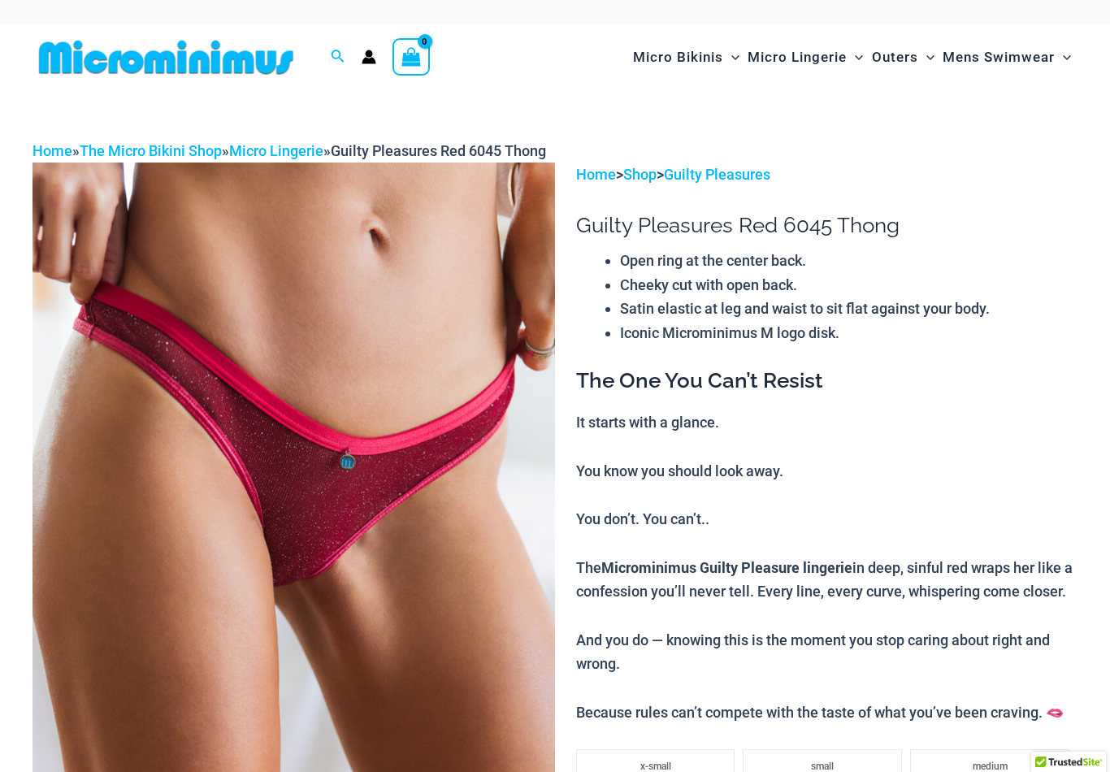
click at [438, 436] on img at bounding box center [294, 555] width 523 height 784
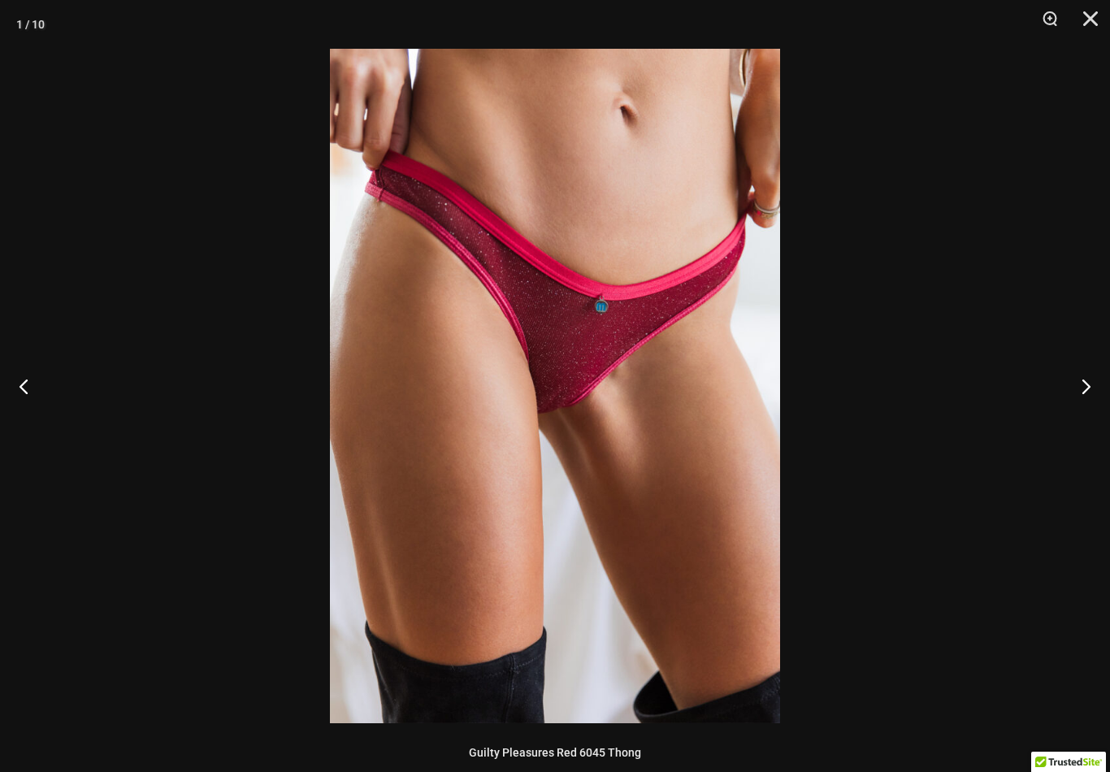
click at [1093, 397] on button "Next" at bounding box center [1079, 385] width 61 height 81
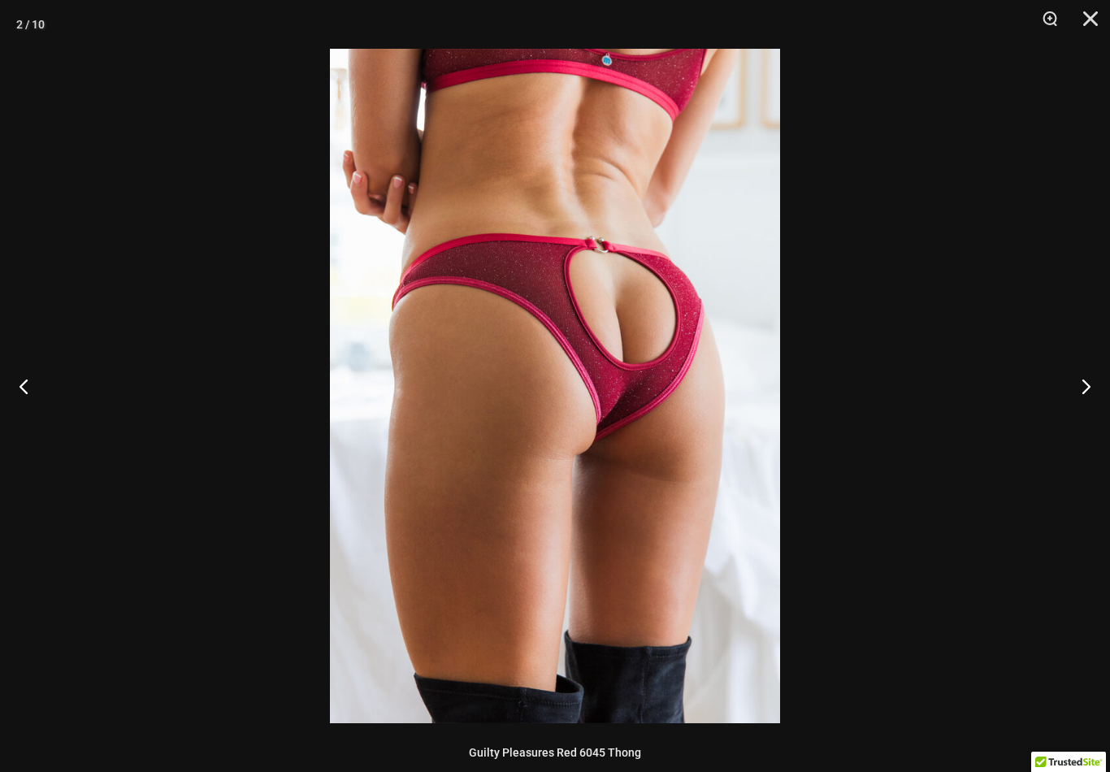
click at [1089, 401] on button "Next" at bounding box center [1079, 385] width 61 height 81
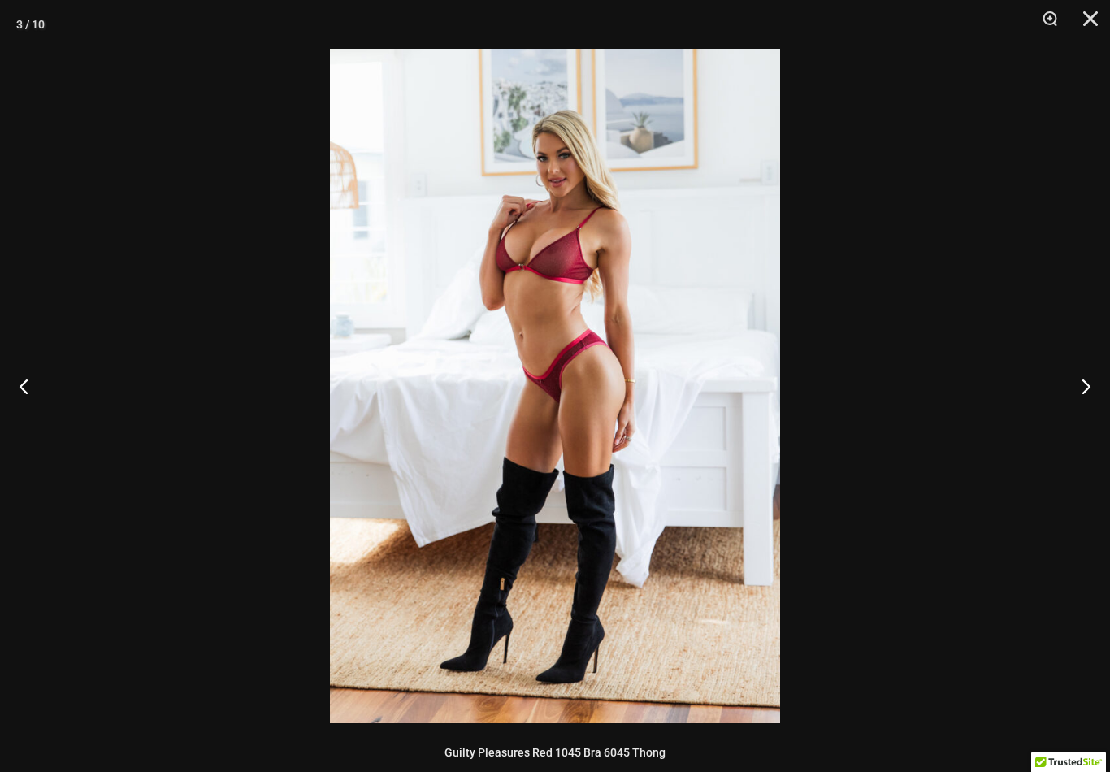
click at [1091, 400] on button "Next" at bounding box center [1079, 385] width 61 height 81
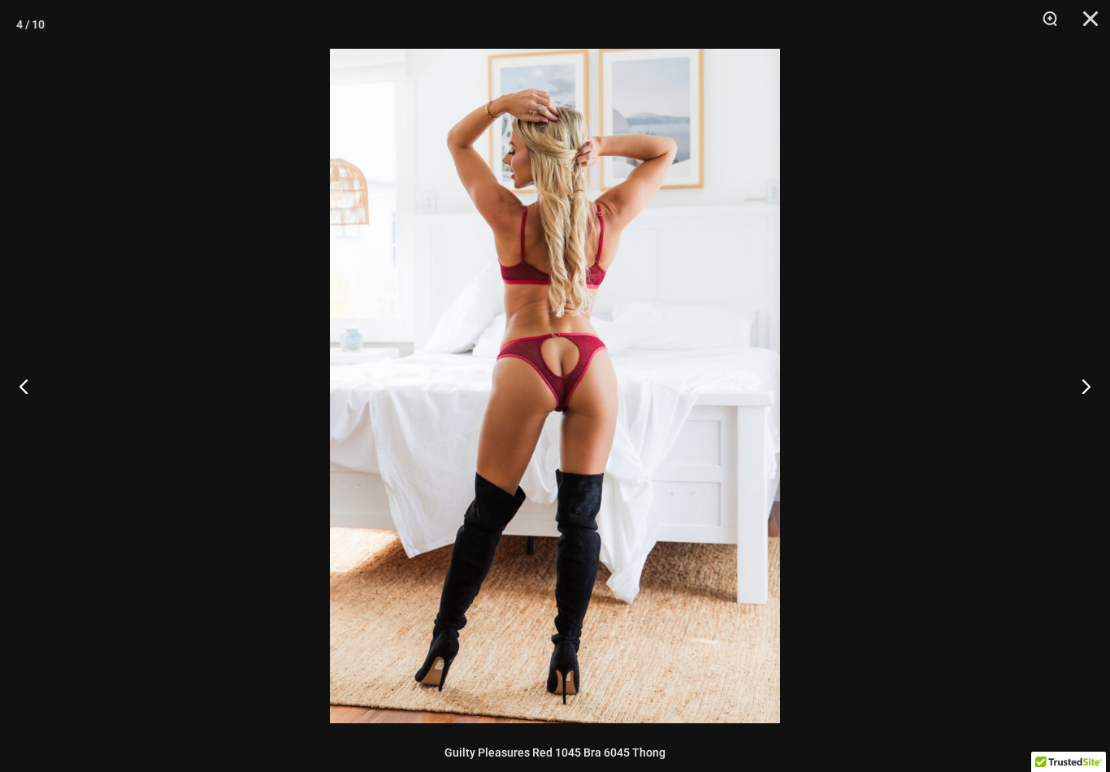
click at [1091, 401] on button "Next" at bounding box center [1079, 385] width 61 height 81
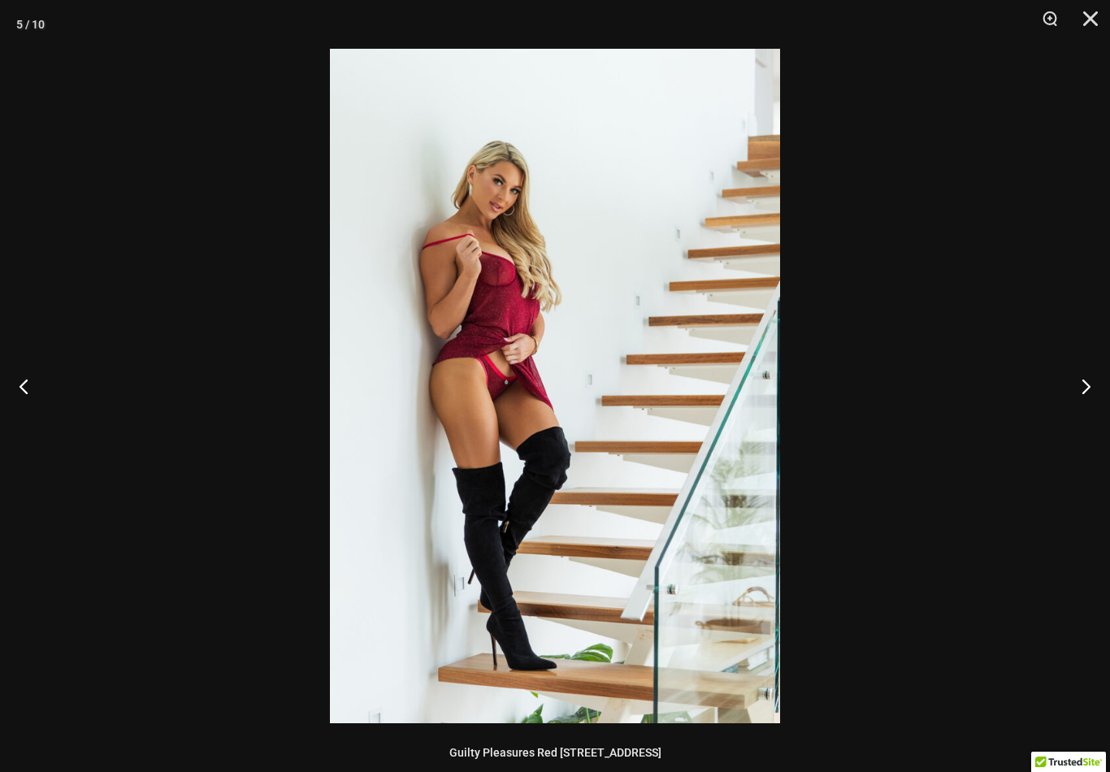
click at [1099, 397] on button "Next" at bounding box center [1079, 385] width 61 height 81
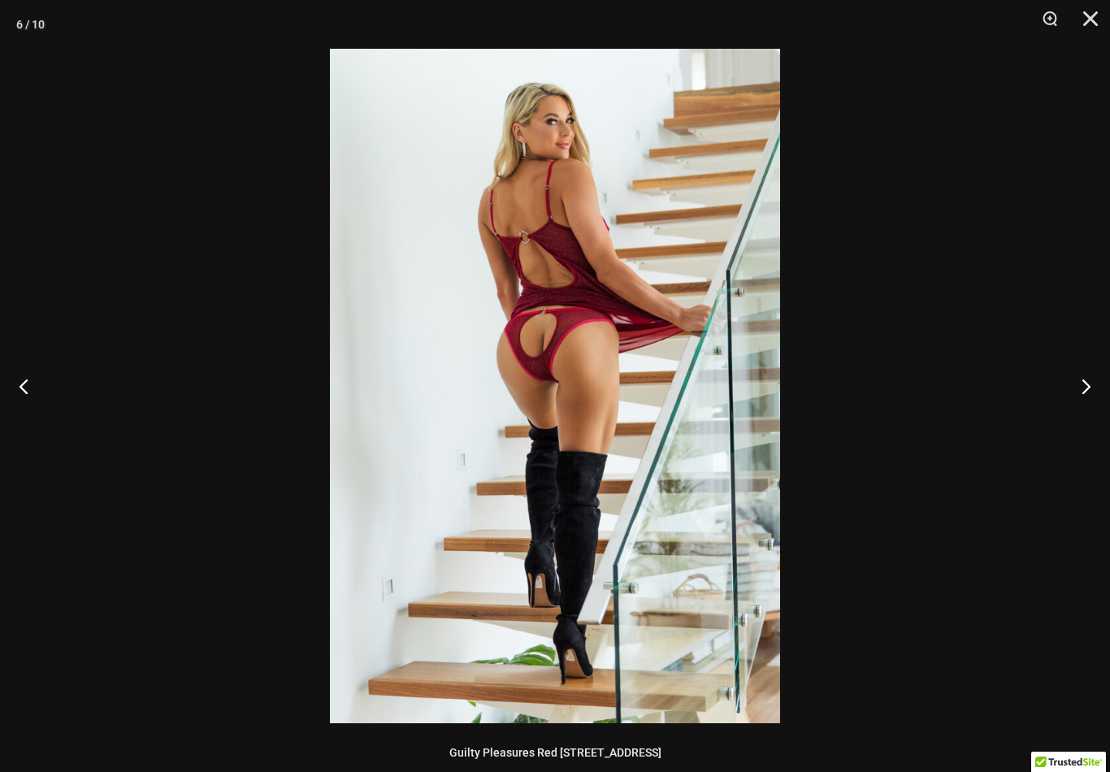
click at [1087, 406] on button "Next" at bounding box center [1079, 385] width 61 height 81
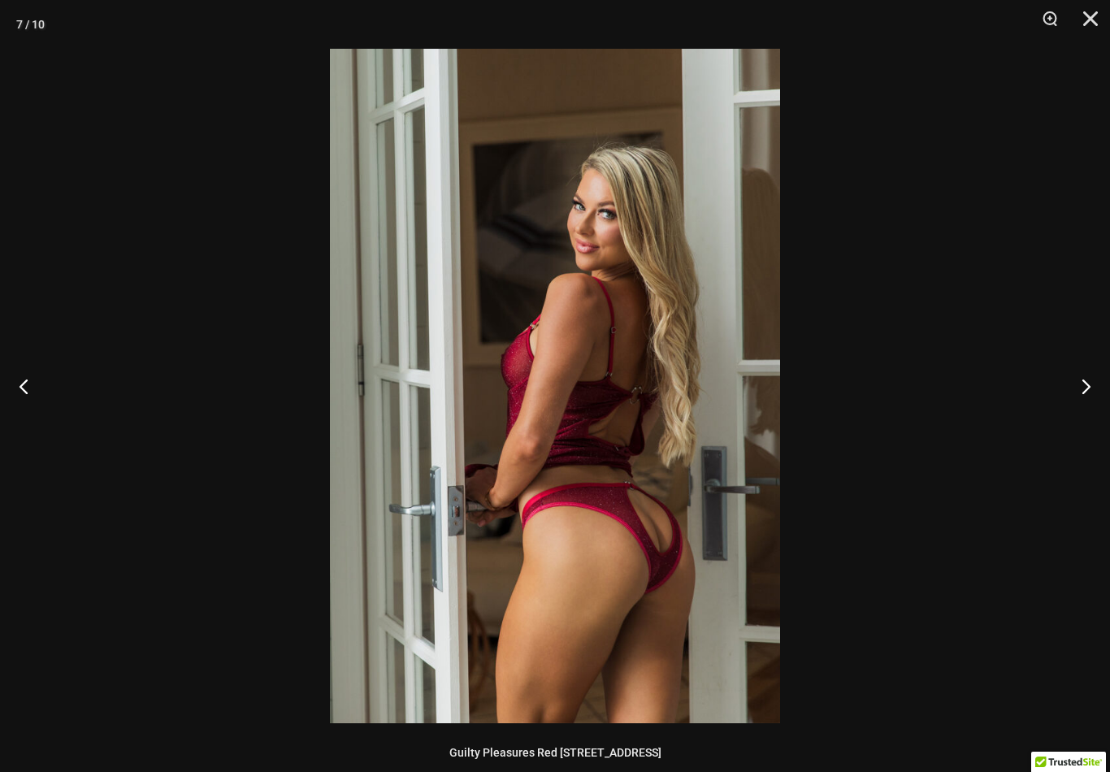
click at [1092, 398] on button "Next" at bounding box center [1079, 385] width 61 height 81
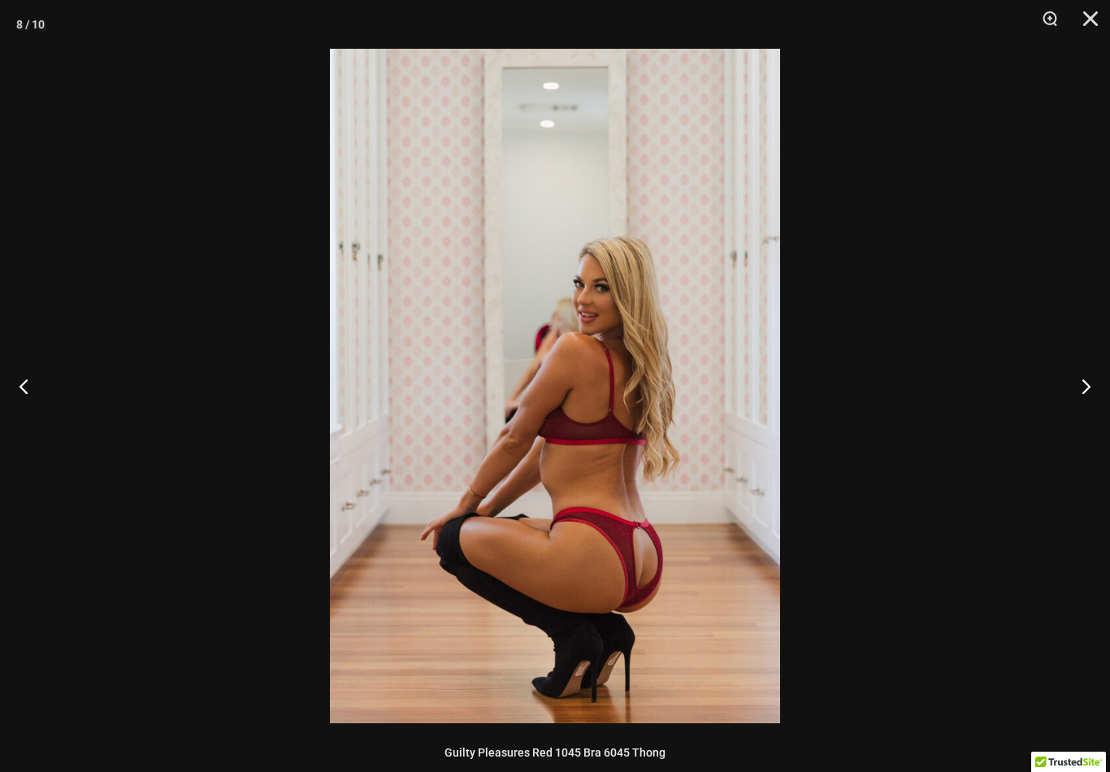
click at [1088, 16] on button "Close" at bounding box center [1085, 24] width 41 height 49
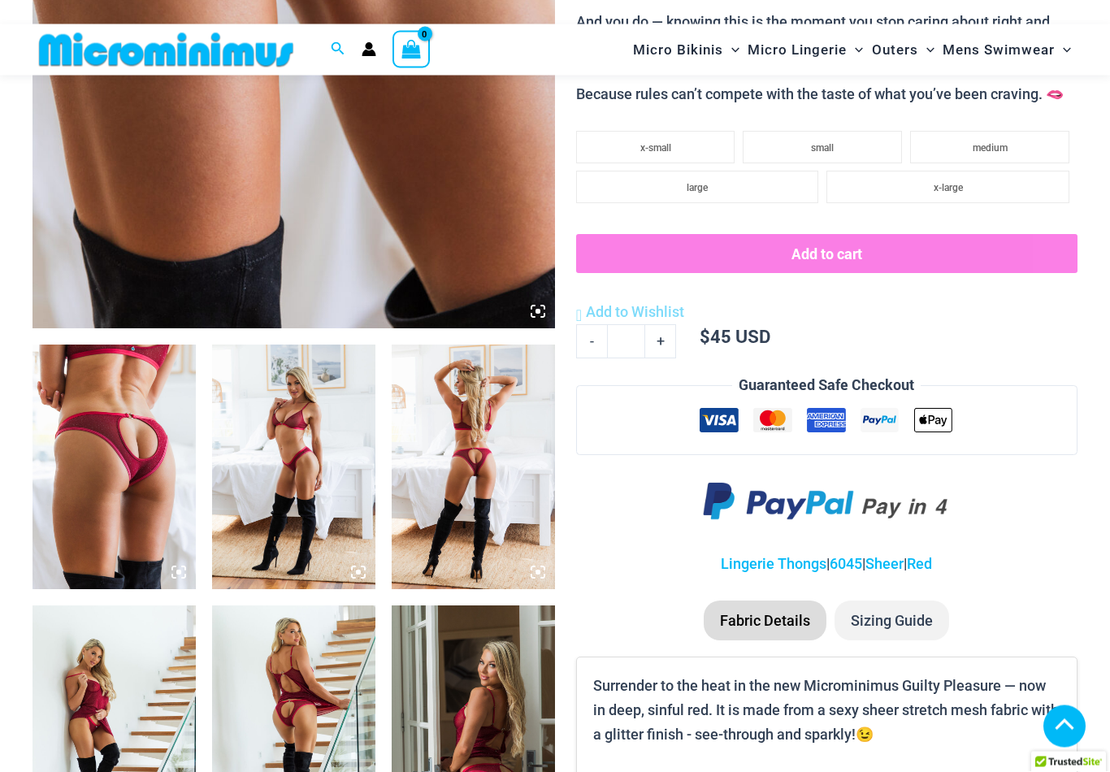
scroll to position [605, 0]
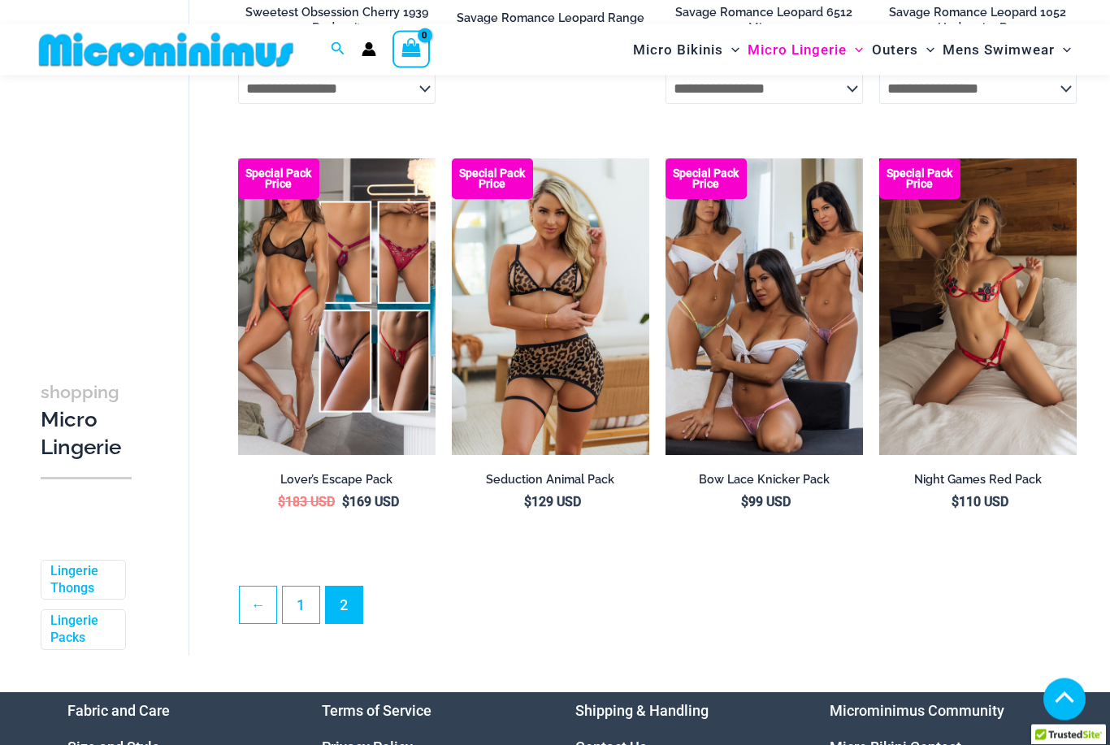
scroll to position [3295, 0]
